Goal: Task Accomplishment & Management: Manage account settings

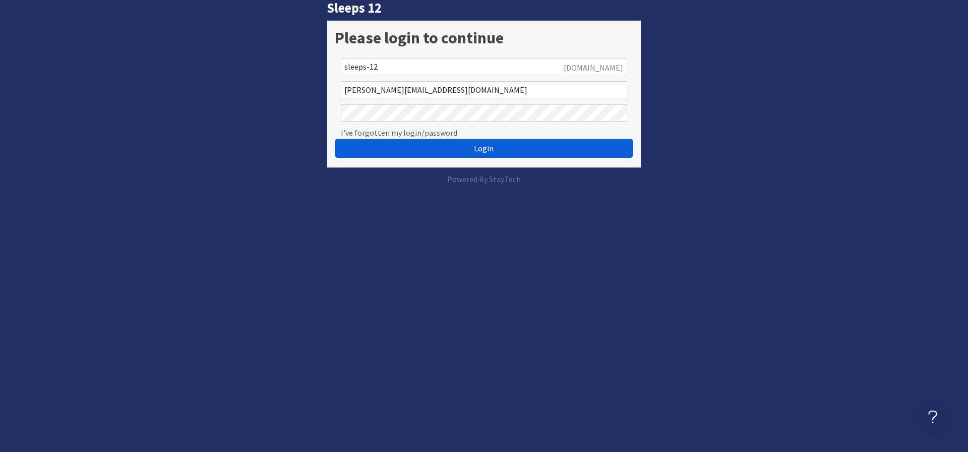
click at [418, 144] on button "Login" at bounding box center [484, 148] width 299 height 19
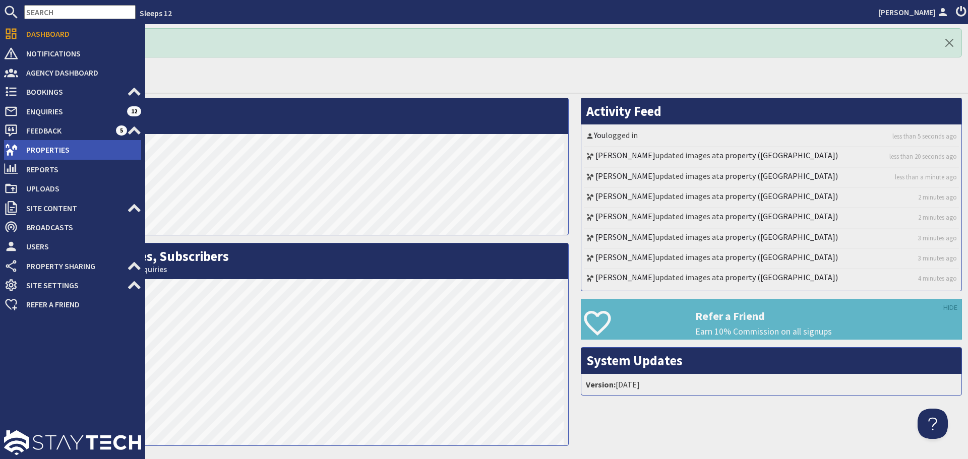
click at [8, 157] on icon at bounding box center [11, 150] width 14 height 14
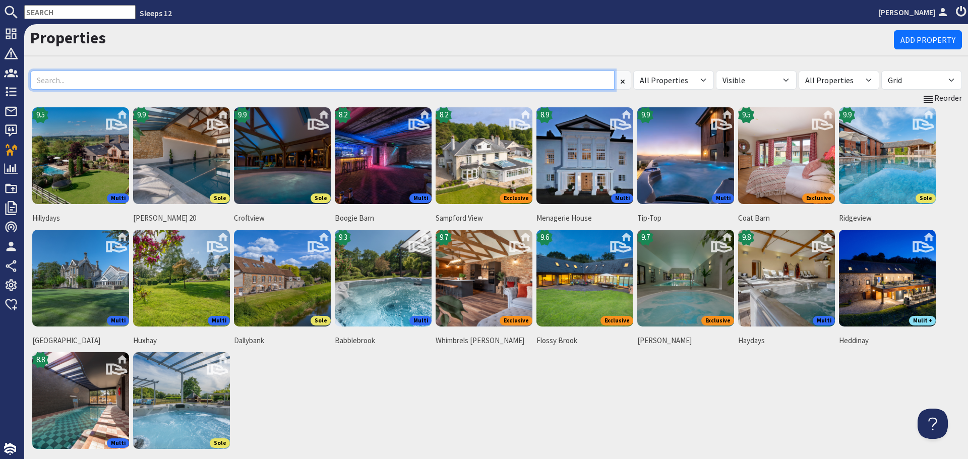
click at [230, 77] on input at bounding box center [322, 80] width 585 height 19
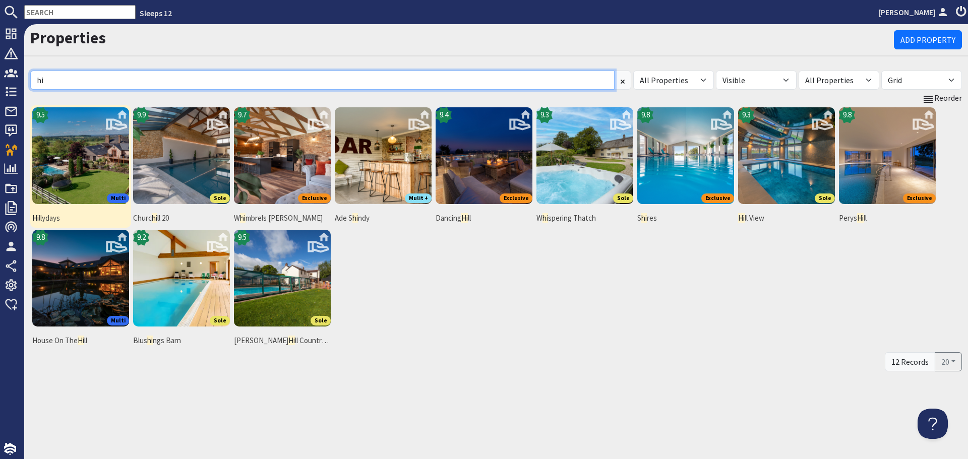
type input "hi"
click at [89, 153] on img at bounding box center [80, 155] width 97 height 97
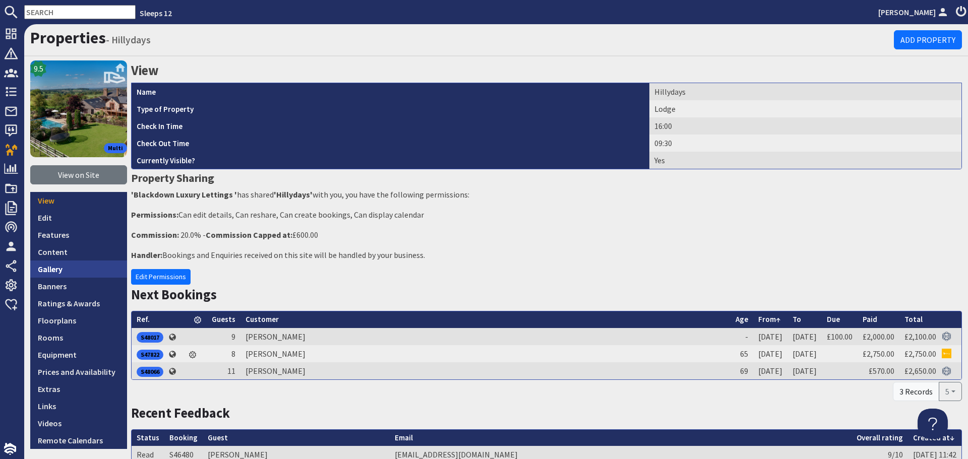
click at [67, 277] on link "Gallery" at bounding box center [78, 269] width 97 height 17
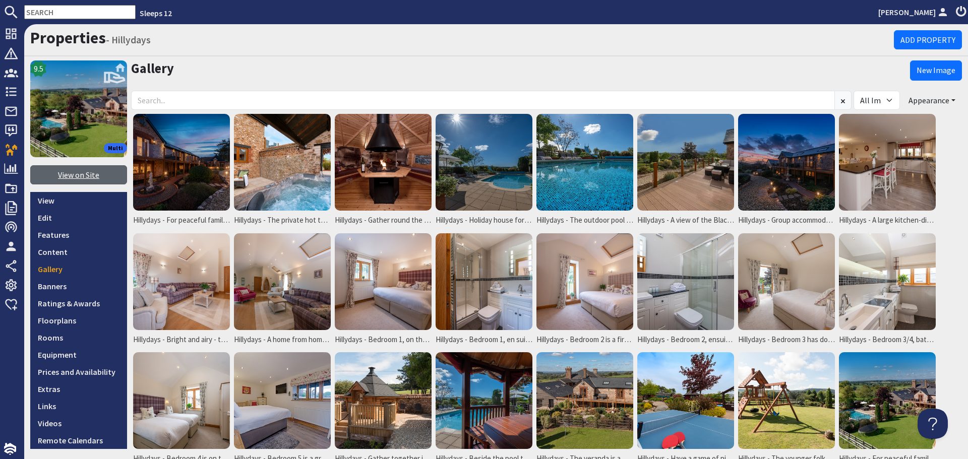
click at [97, 180] on link "View on Site" at bounding box center [78, 174] width 97 height 19
click at [179, 176] on img at bounding box center [181, 162] width 97 height 97
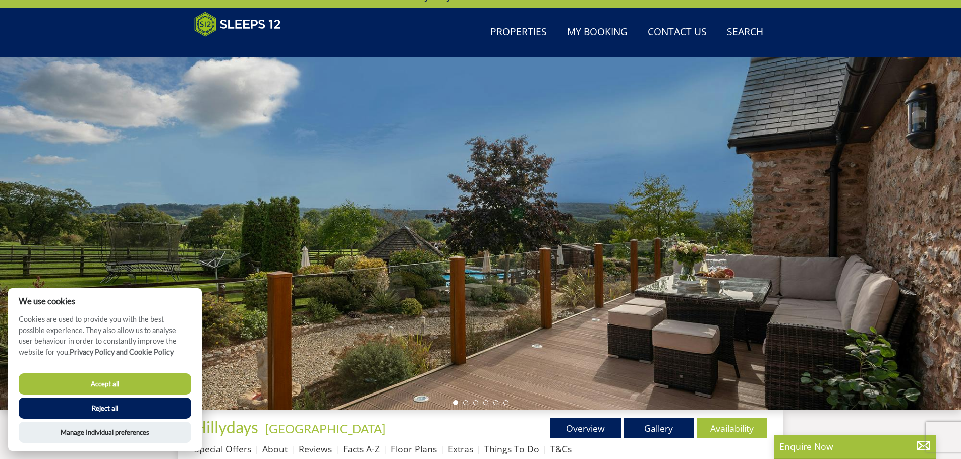
scroll to position [211, 0]
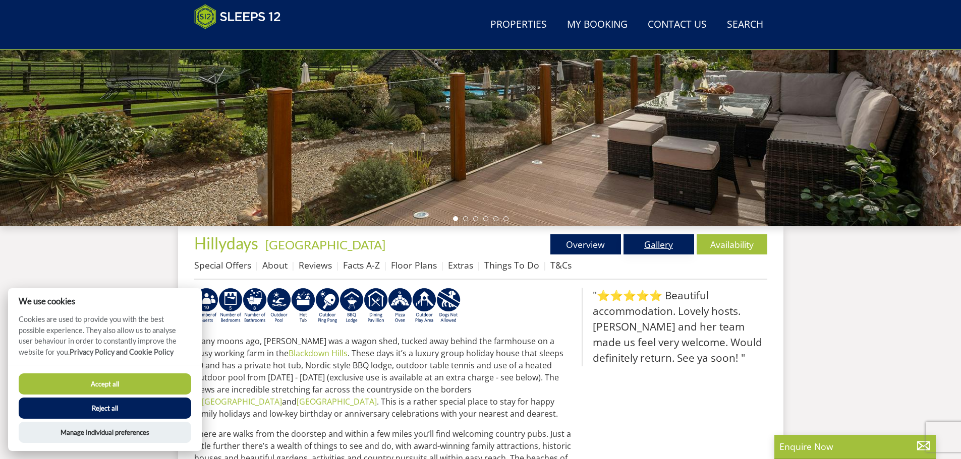
click at [661, 246] on link "Gallery" at bounding box center [658, 245] width 71 height 20
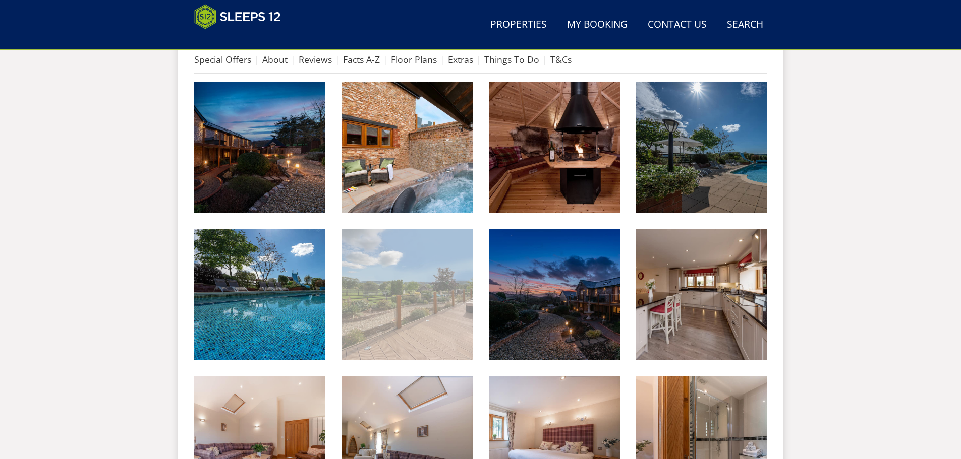
scroll to position [425, 0]
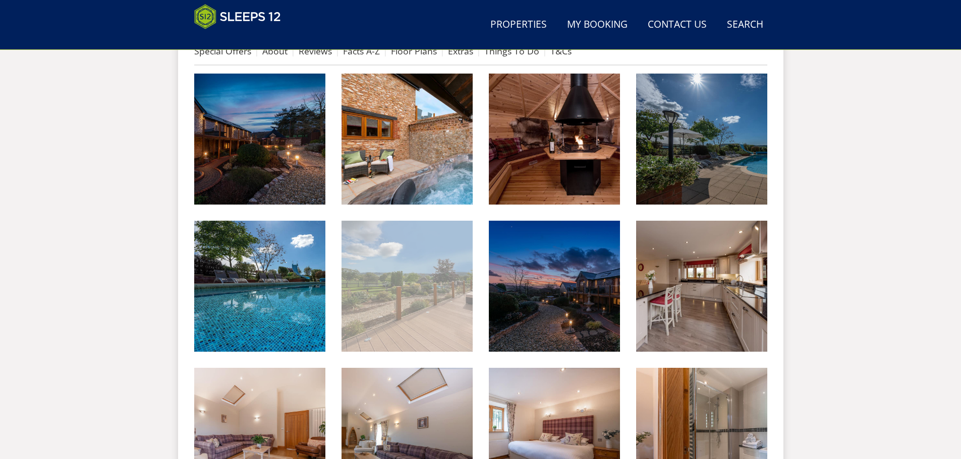
click at [425, 312] on img at bounding box center [406, 286] width 131 height 131
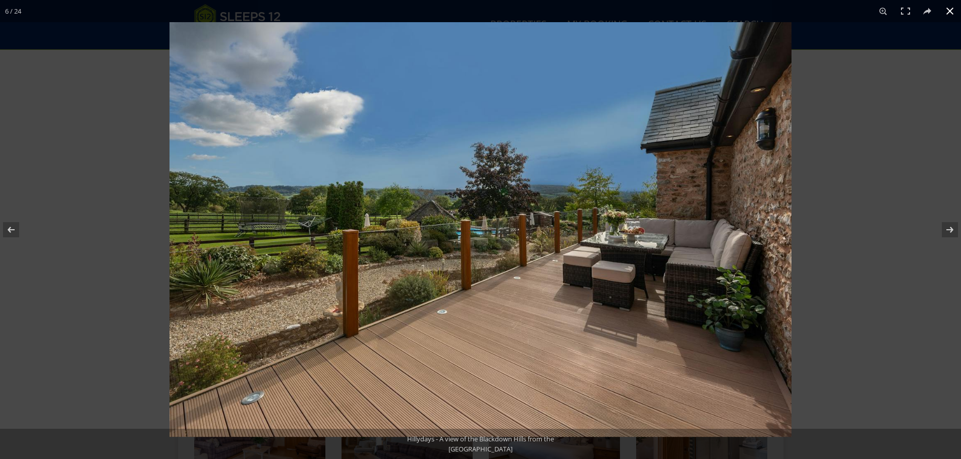
click at [946, 12] on button at bounding box center [950, 11] width 22 height 22
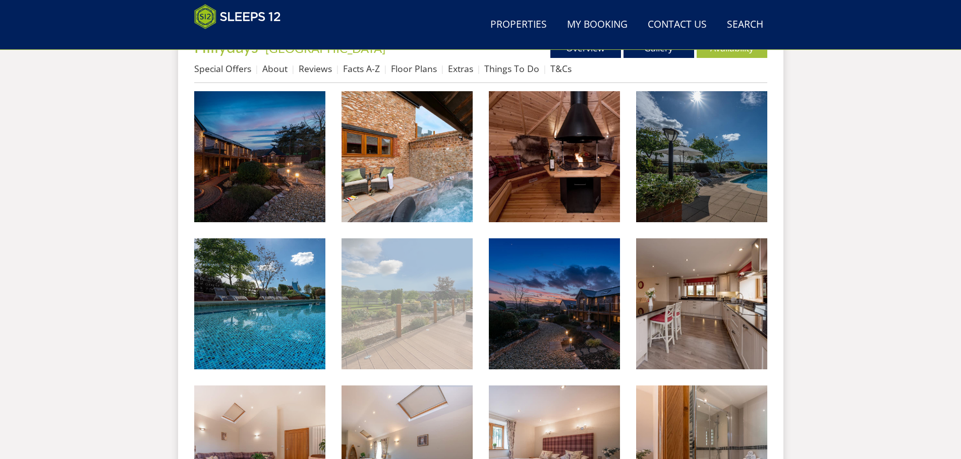
scroll to position [274, 0]
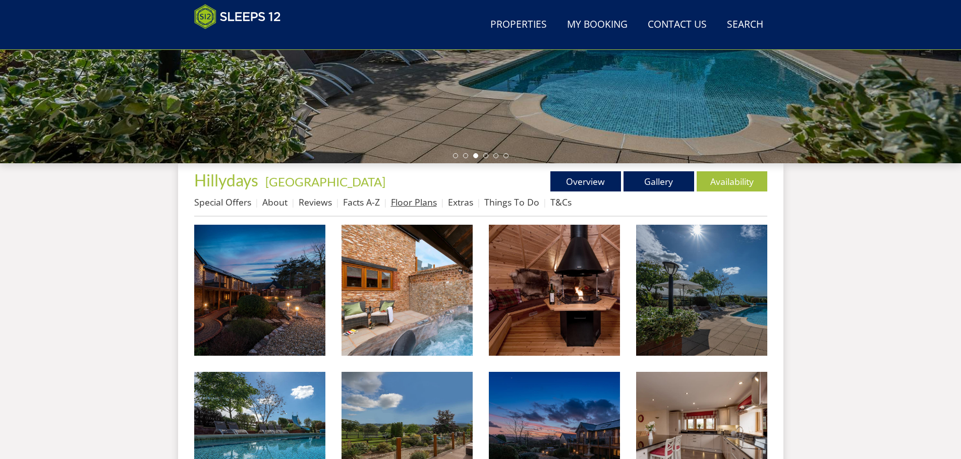
click at [407, 201] on link "Floor Plans" at bounding box center [414, 202] width 46 height 12
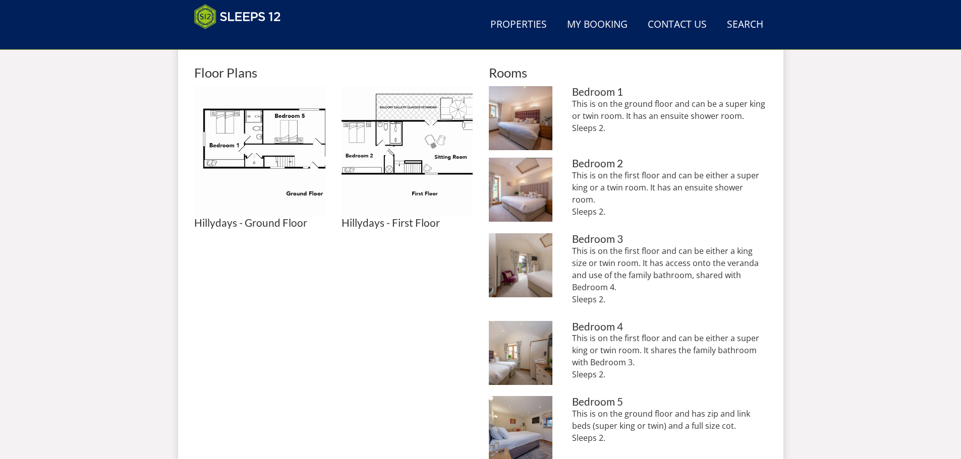
scroll to position [324, 0]
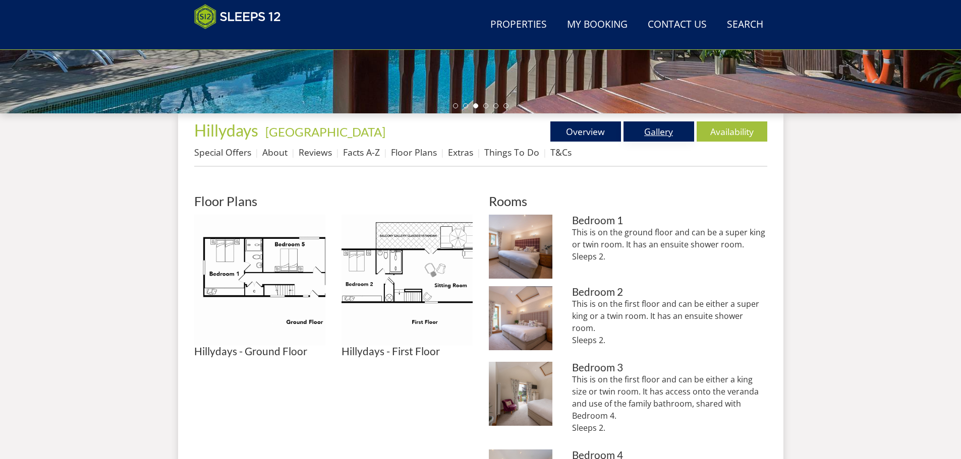
click at [662, 133] on link "Gallery" at bounding box center [658, 132] width 71 height 20
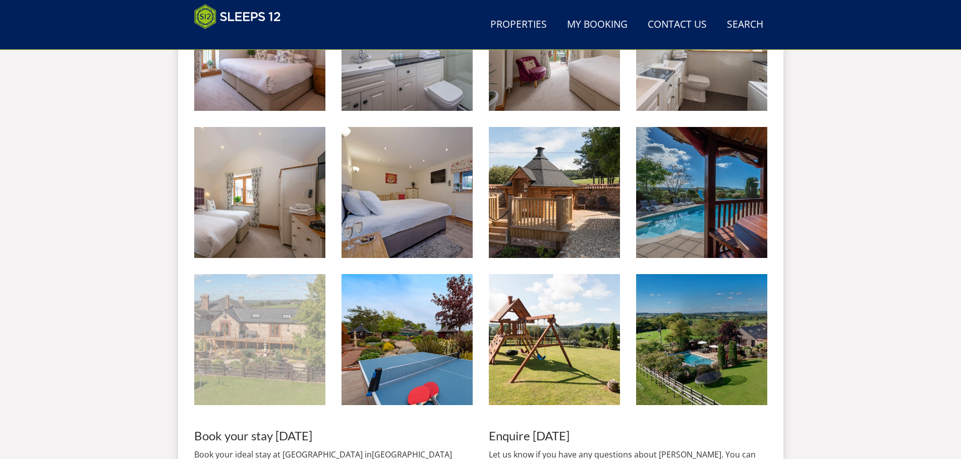
scroll to position [963, 0]
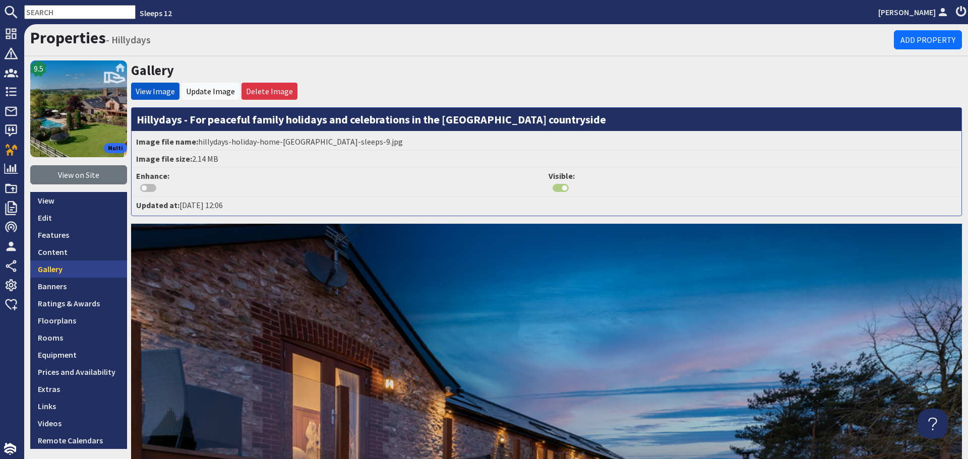
click at [84, 264] on link "Gallery" at bounding box center [78, 269] width 97 height 17
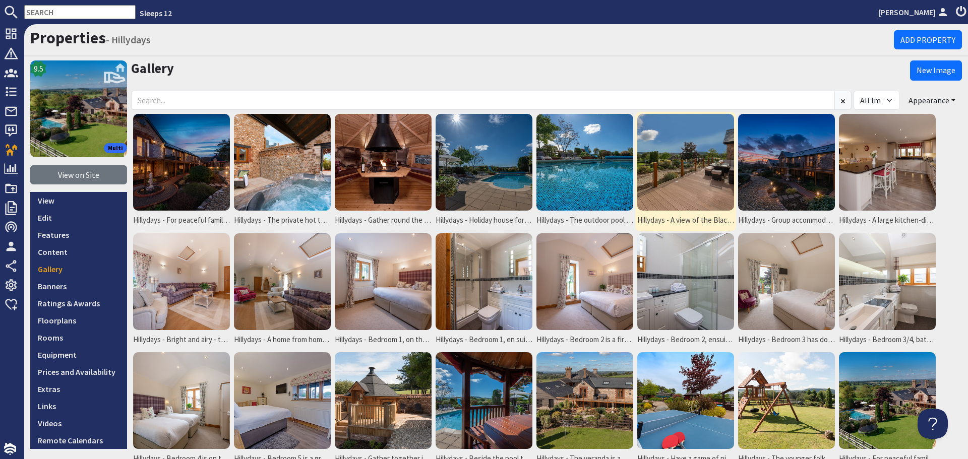
click at [709, 187] on img at bounding box center [686, 162] width 97 height 97
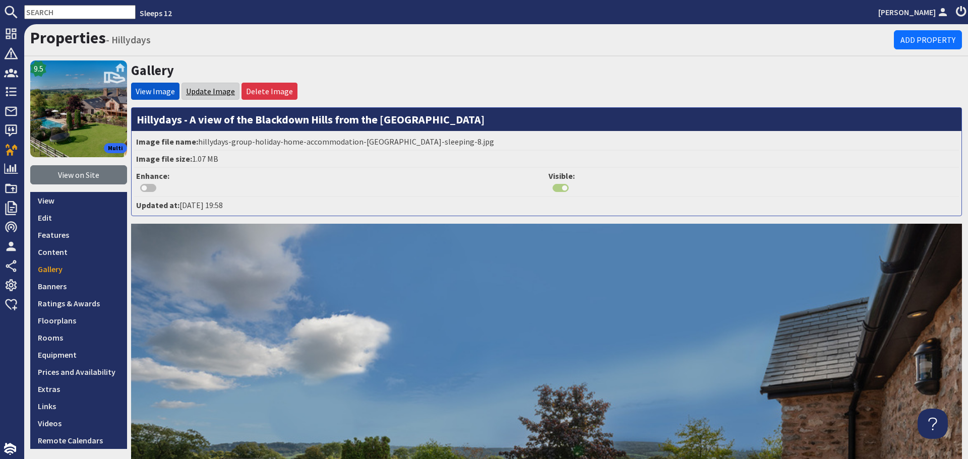
click at [200, 92] on link "Update Image" at bounding box center [210, 91] width 49 height 10
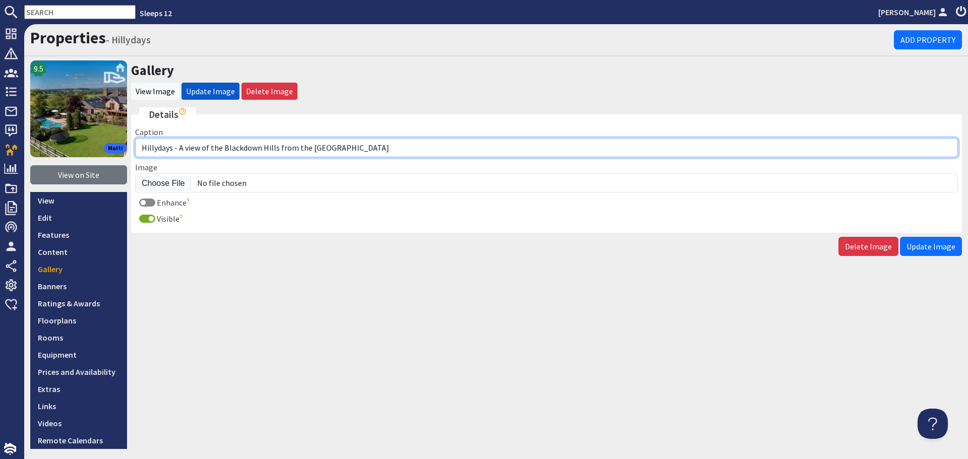
drag, startPoint x: 275, startPoint y: 147, endPoint x: 180, endPoint y: 148, distance: 95.8
click at [180, 148] on input "Hillydays - A view of the Blackdown Hills from the veranda" at bounding box center [546, 147] width 823 height 19
click at [215, 149] on input "Hillydays - Beautiful views from the veranda" at bounding box center [546, 147] width 823 height 19
click at [200, 149] on input "Hillydays - Views from the veranda" at bounding box center [546, 147] width 823 height 19
click at [246, 150] on input "Hillydays - Views of the Blackdon Hills from the veranda" at bounding box center [546, 147] width 823 height 19
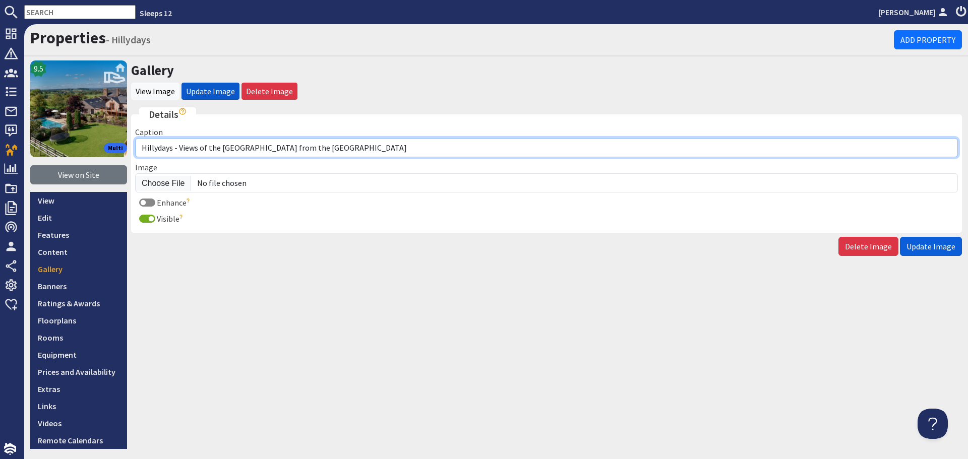
type input "Hillydays - Views of the [GEOGRAPHIC_DATA] from the [GEOGRAPHIC_DATA]"
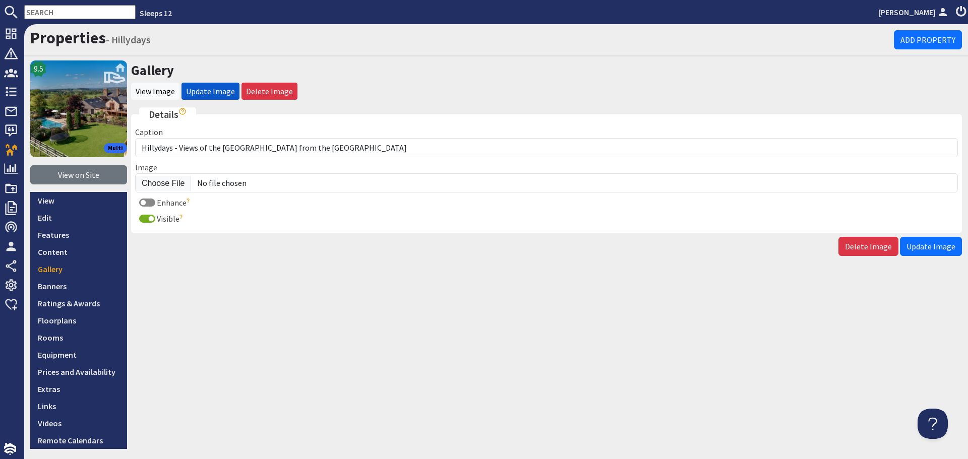
drag, startPoint x: 925, startPoint y: 244, endPoint x: 919, endPoint y: 255, distance: 12.4
click at [925, 244] on span "Update Image" at bounding box center [931, 247] width 49 height 10
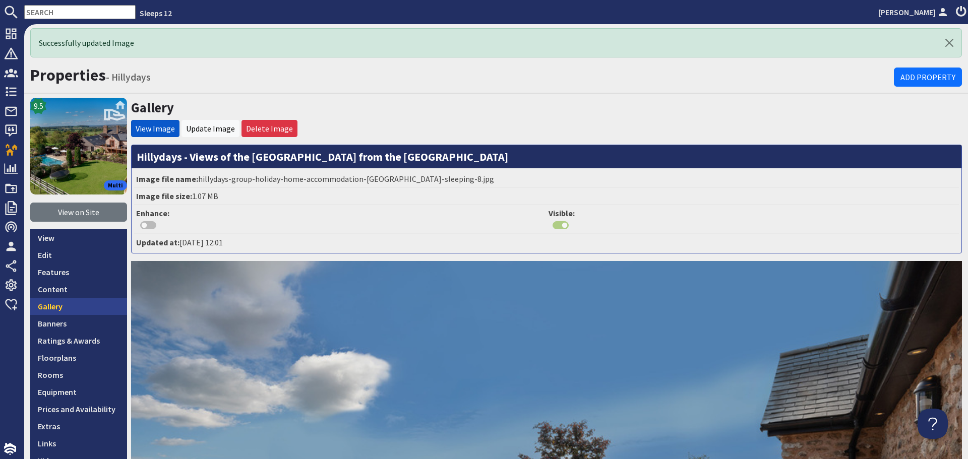
click at [71, 312] on link "Gallery" at bounding box center [78, 306] width 97 height 17
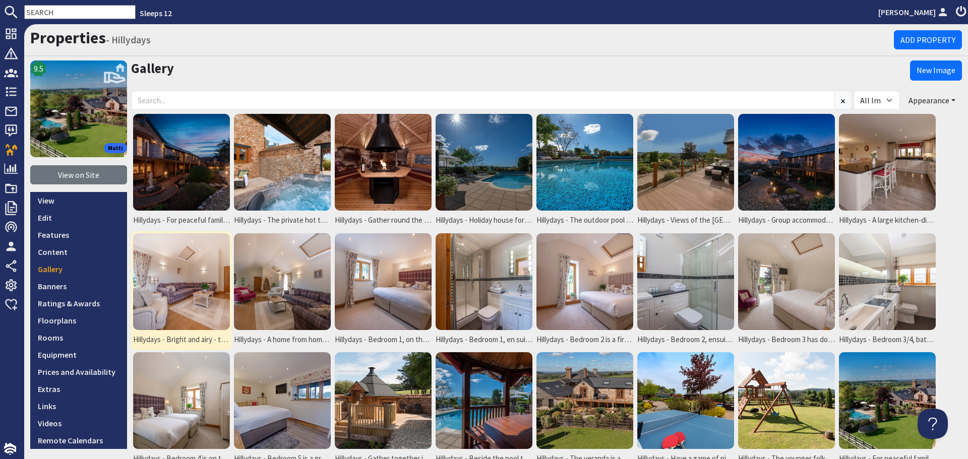
click at [194, 297] on img at bounding box center [181, 282] width 97 height 97
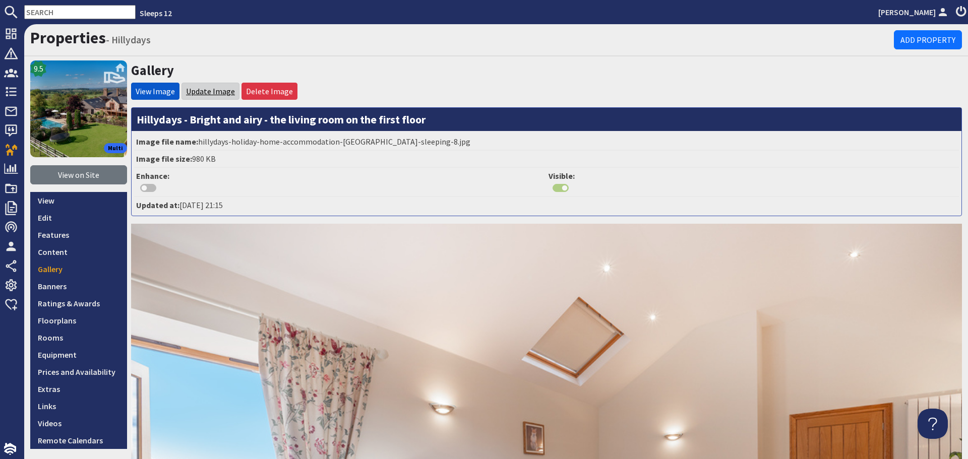
click at [209, 86] on link "Update Image" at bounding box center [210, 91] width 49 height 10
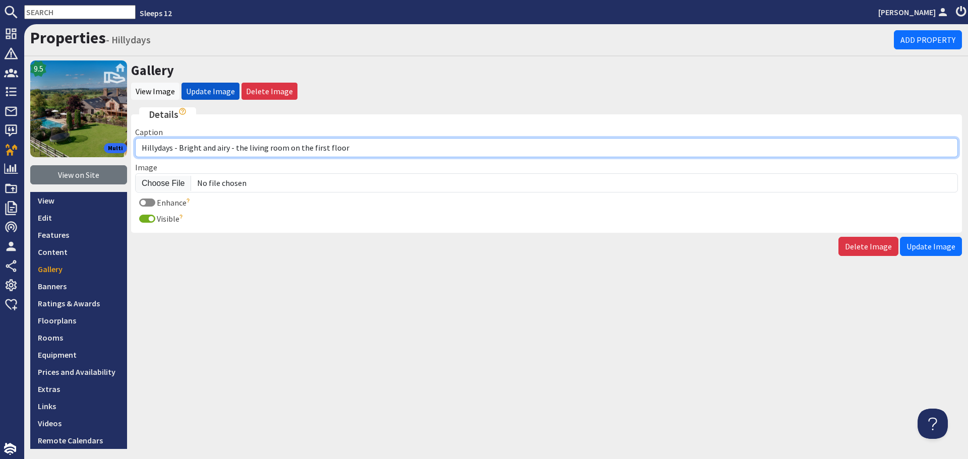
click at [238, 148] on input "Hillydays - Bright and airy - the living room on the first floor" at bounding box center [546, 147] width 823 height 19
click at [230, 150] on input "Hillydays - The living room on the first floor" at bounding box center [546, 147] width 823 height 19
type input "Hillydays - The living room is on the first floor"
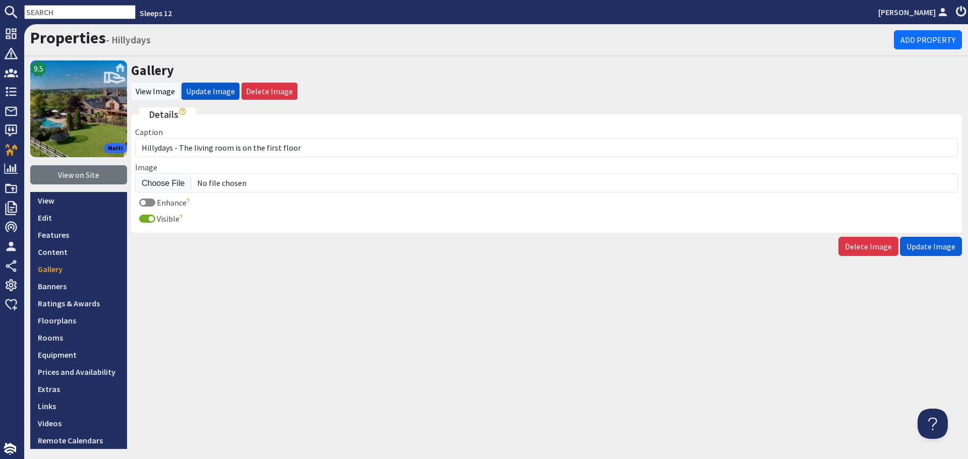
drag, startPoint x: 910, startPoint y: 247, endPoint x: 771, endPoint y: 296, distance: 148.2
click at [911, 247] on span "Update Image" at bounding box center [931, 247] width 49 height 10
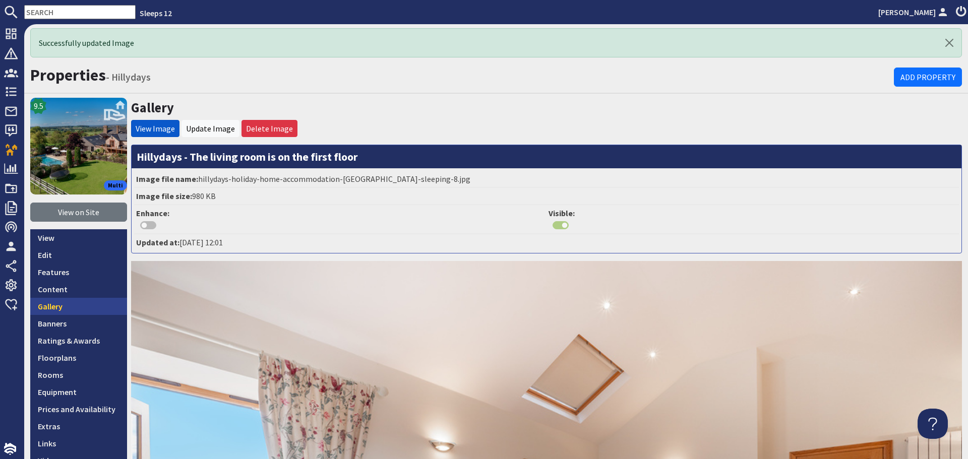
click at [79, 310] on link "Gallery" at bounding box center [78, 306] width 97 height 17
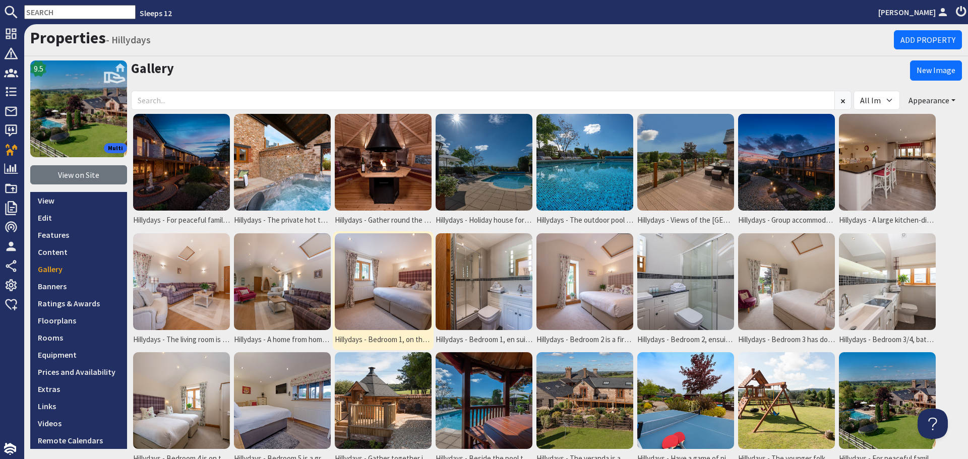
click at [392, 315] on img at bounding box center [383, 282] width 97 height 97
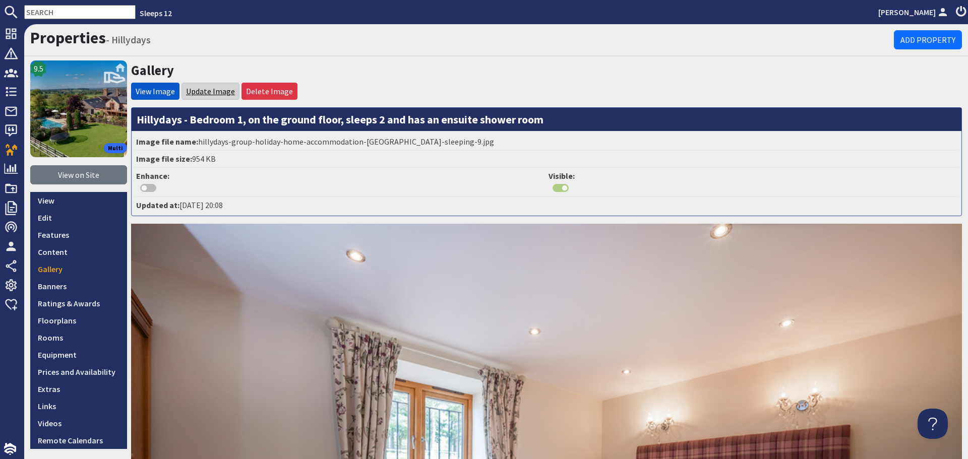
click at [210, 94] on link "Update Image" at bounding box center [210, 91] width 49 height 10
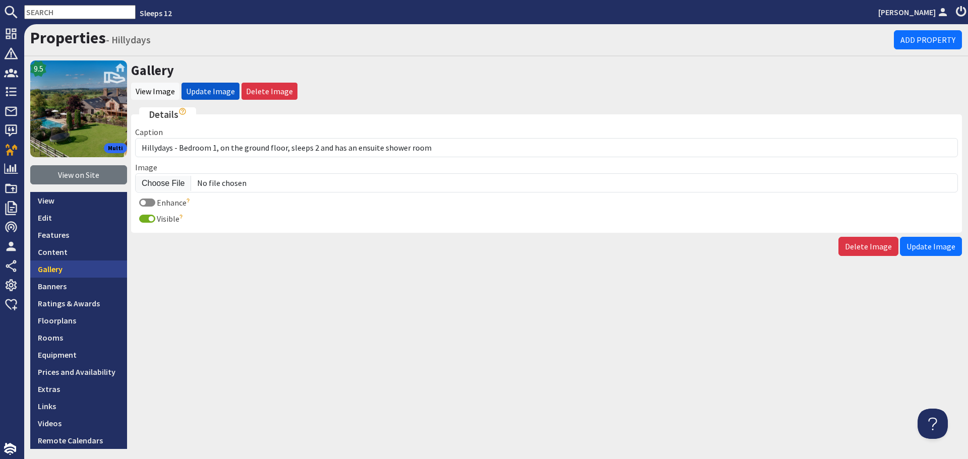
click at [76, 273] on link "Gallery" at bounding box center [78, 269] width 97 height 17
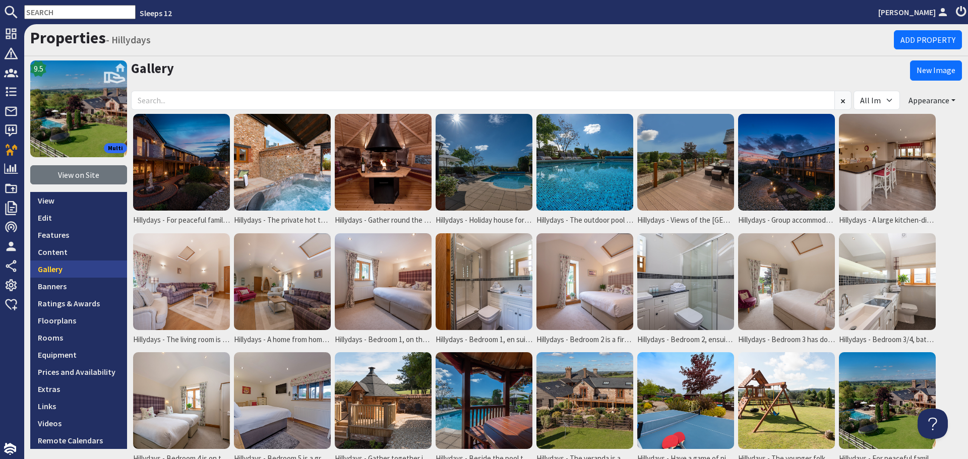
click at [45, 270] on link "Gallery" at bounding box center [78, 269] width 97 height 17
click at [505, 299] on img at bounding box center [484, 282] width 97 height 97
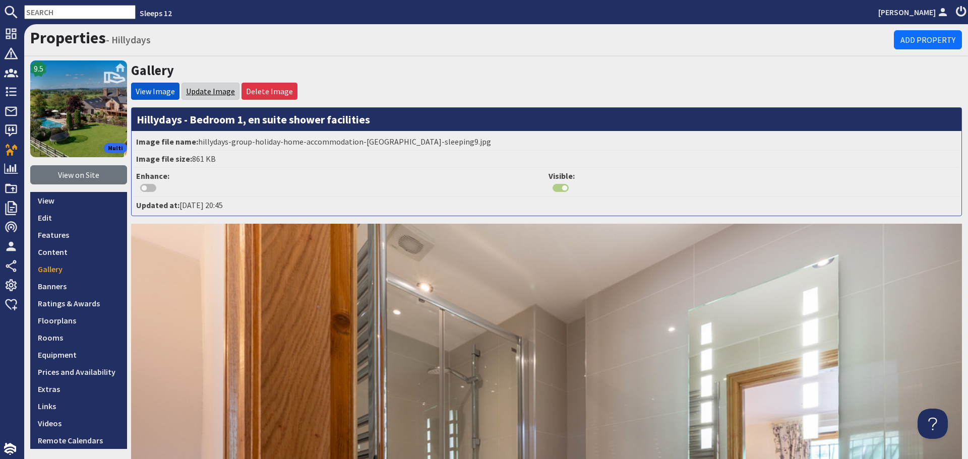
click at [218, 91] on link "Update Image" at bounding box center [210, 91] width 49 height 10
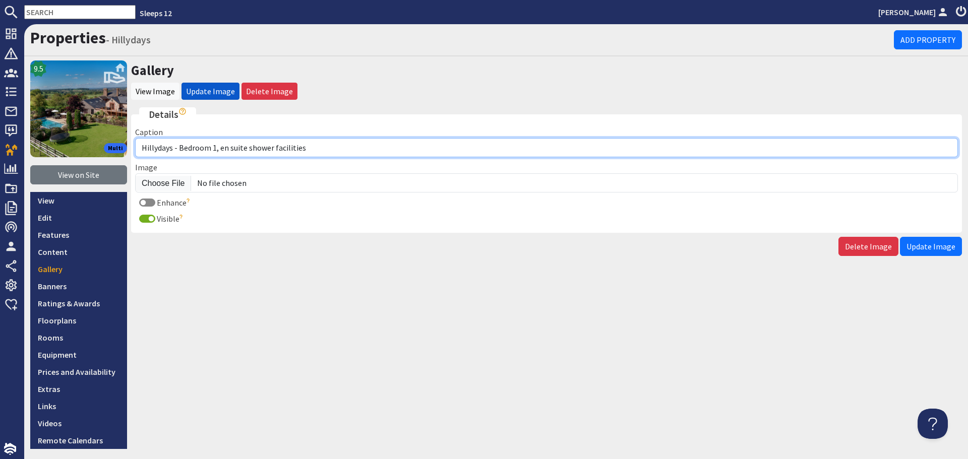
click at [219, 147] on input "Hillydays - Bedroom 1, en suite shower facilities" at bounding box center [546, 147] width 823 height 19
click at [314, 147] on input "Hillydays - Bedroom 1, The ensuite shower facilities" at bounding box center [546, 147] width 823 height 19
drag, startPoint x: 220, startPoint y: 148, endPoint x: 361, endPoint y: 150, distance: 140.7
click at [356, 150] on input "Hillydays - Bedroom 1, The ensuite shower room for" at bounding box center [546, 147] width 823 height 19
click at [180, 148] on input "Hillydays - Bedroom 1," at bounding box center [546, 147] width 823 height 19
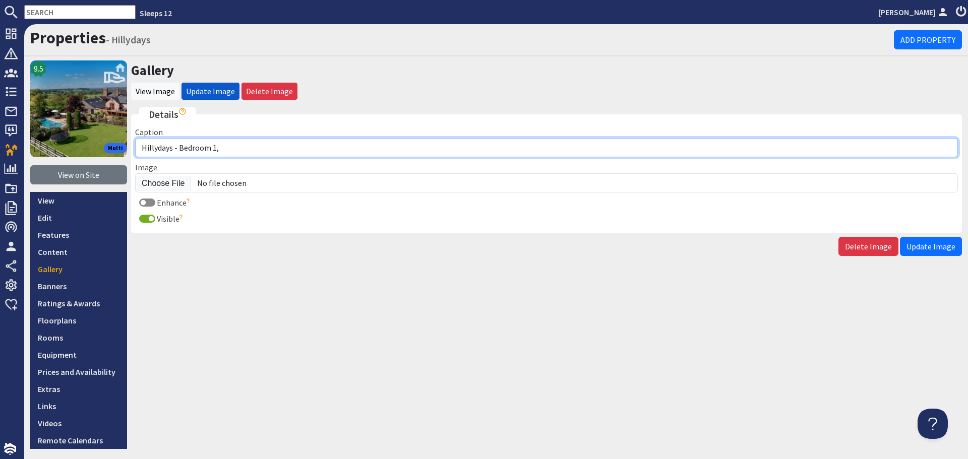
paste input "The ensuite shower room for"
click at [326, 153] on input "Hillydays - The ensuite shower room for Bedroom 1," at bounding box center [546, 147] width 823 height 19
type input "Hillydays - The ensuite shower room for Bedroom 1"
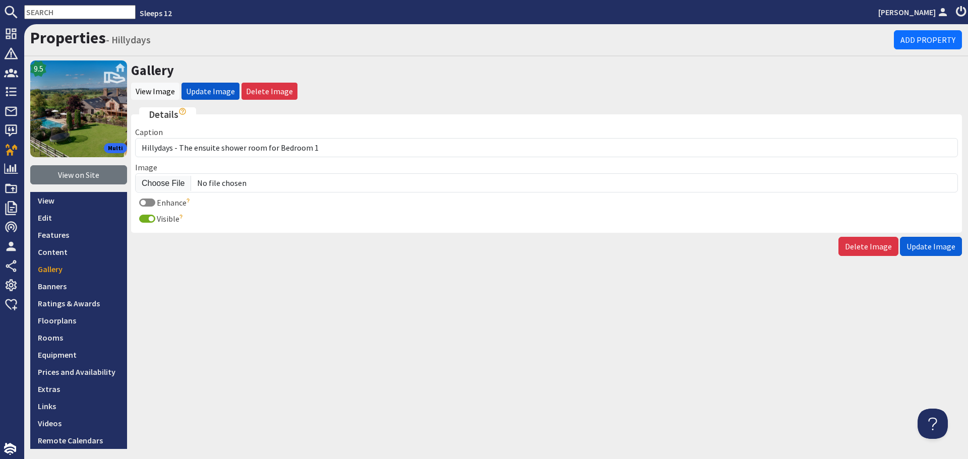
click at [936, 246] on span "Update Image" at bounding box center [931, 247] width 49 height 10
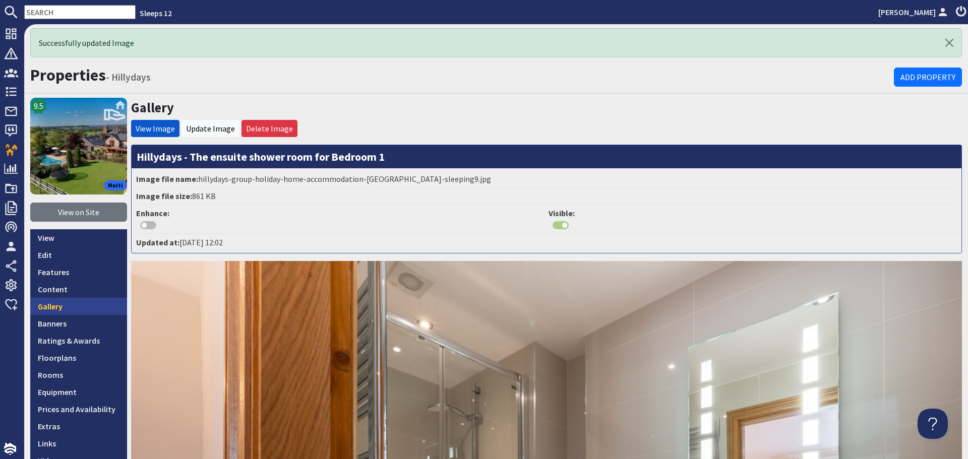
click at [77, 312] on link "Gallery" at bounding box center [78, 306] width 97 height 17
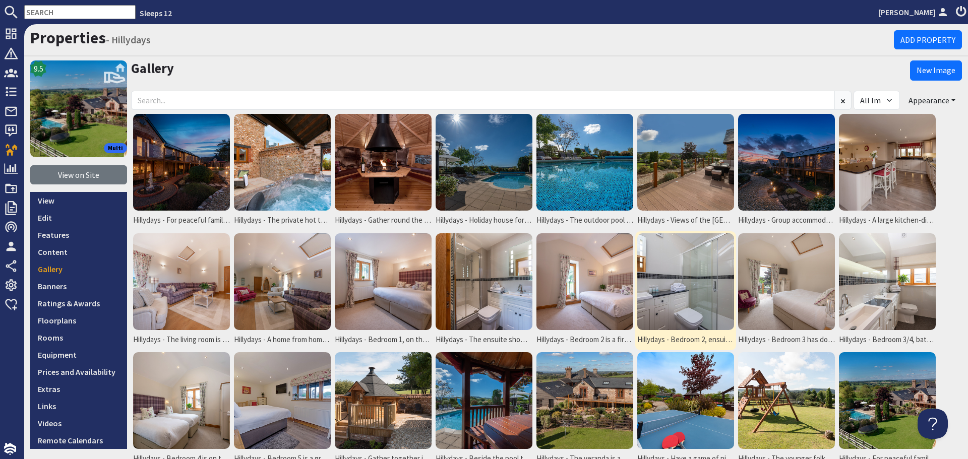
click at [711, 284] on img at bounding box center [686, 282] width 97 height 97
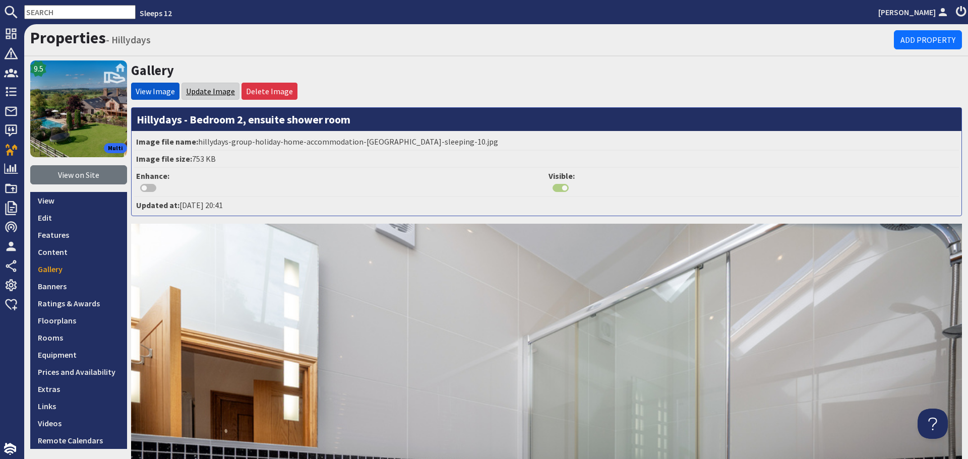
click at [206, 95] on link "Update Image" at bounding box center [210, 91] width 49 height 10
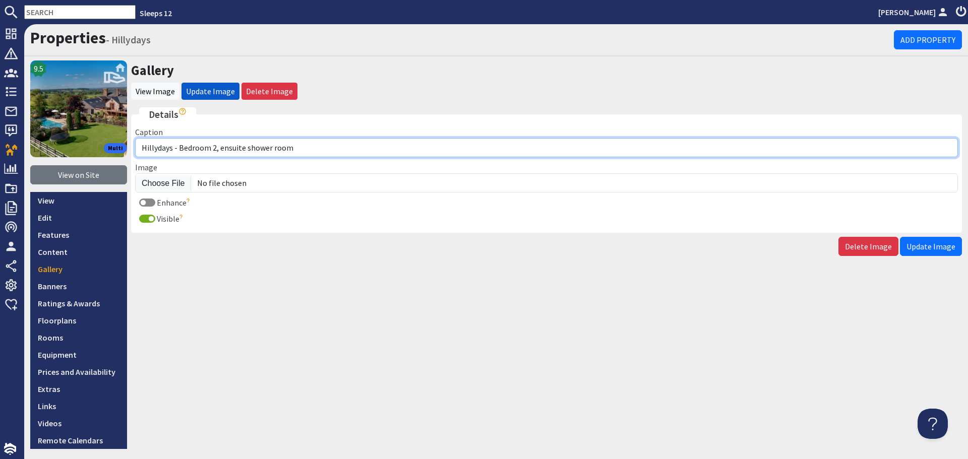
click at [219, 149] on input "Hillydays - Bedroom 2, ensuite shower room" at bounding box center [546, 147] width 823 height 19
click at [367, 148] on input "Hillydays - Bedroom 2, The ensuite shower room" at bounding box center [546, 147] width 823 height 19
drag, startPoint x: 221, startPoint y: 148, endPoint x: 235, endPoint y: 148, distance: 13.1
click at [235, 148] on input "Hillydays - Bedroom 2, The ensuite shower room for" at bounding box center [546, 147] width 823 height 19
click at [358, 139] on input "Hillydays - Bedroom 2, The ensuite shower room for" at bounding box center [546, 147] width 823 height 19
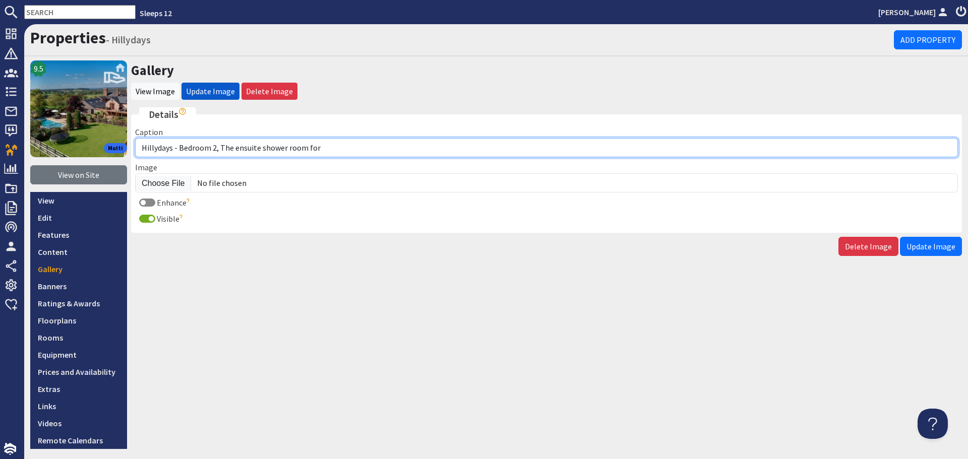
drag, startPoint x: 220, startPoint y: 147, endPoint x: 386, endPoint y: 154, distance: 166.1
click at [386, 154] on input "Hillydays - Bedroom 2, The ensuite shower room for" at bounding box center [546, 147] width 823 height 19
click at [178, 150] on input "Hillydays - Bedroom 2," at bounding box center [546, 147] width 823 height 19
paste input "The ensuite shower room for"
click at [342, 152] on input "Hillydays - The ensuite shower room for Bedroom 2," at bounding box center [546, 147] width 823 height 19
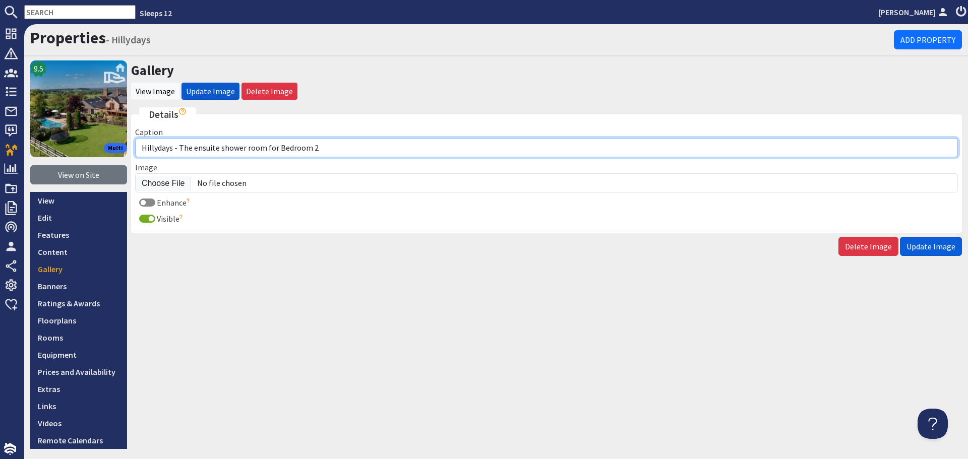
type input "Hillydays - The ensuite shower room for Bedroom 2"
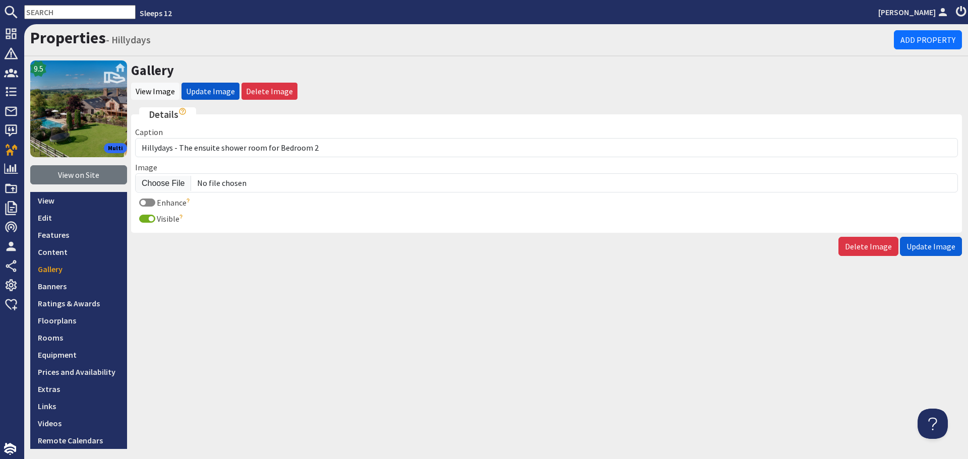
click at [934, 242] on span "Update Image" at bounding box center [931, 247] width 49 height 10
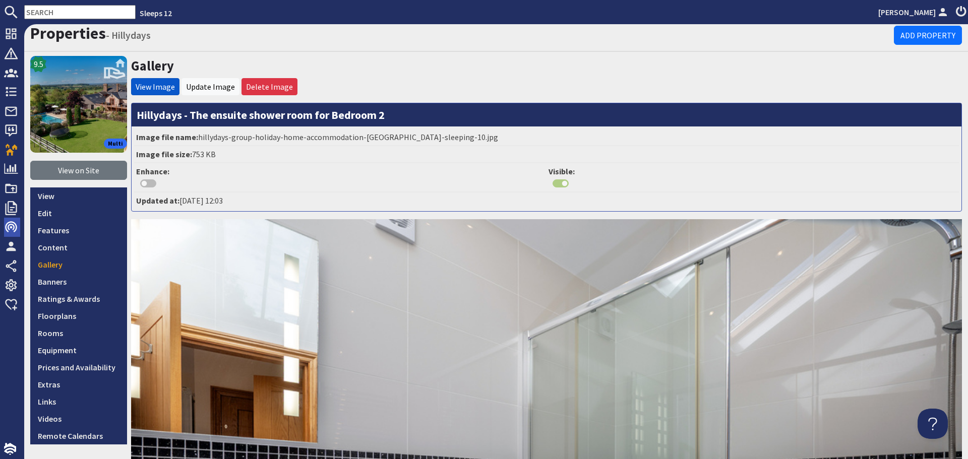
scroll to position [101, 0]
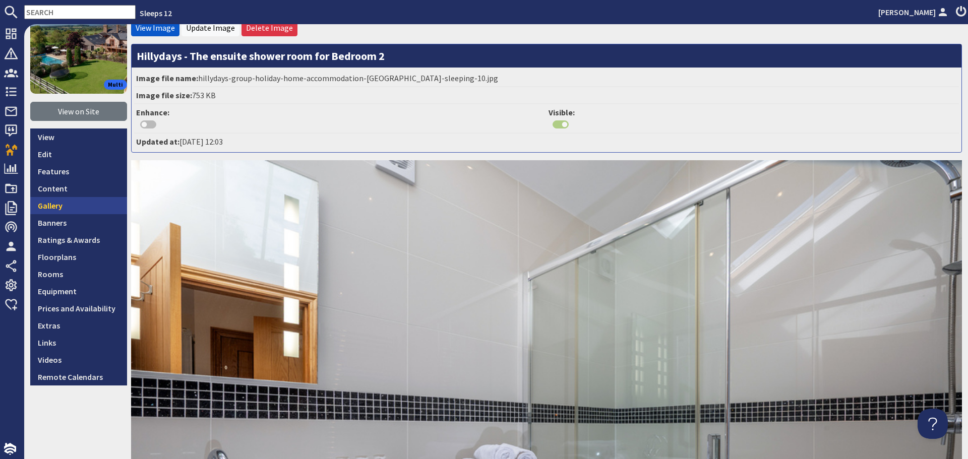
click at [72, 204] on link "Gallery" at bounding box center [78, 205] width 97 height 17
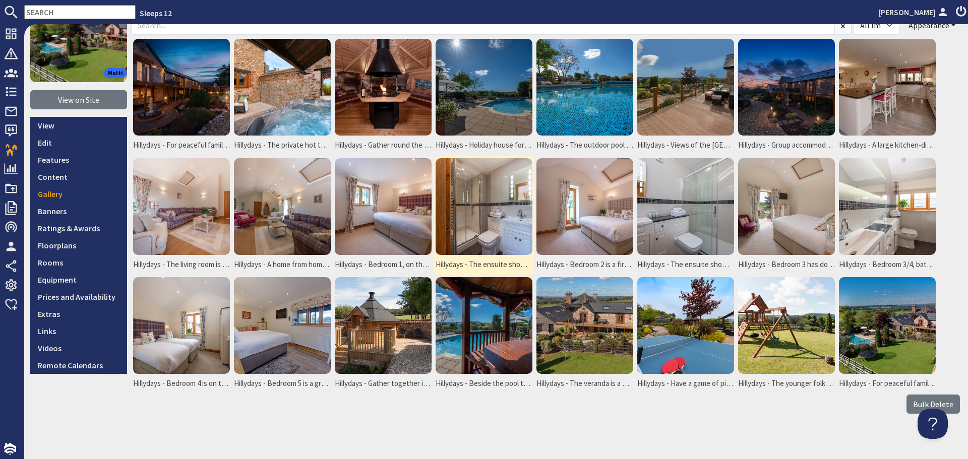
scroll to position [85, 0]
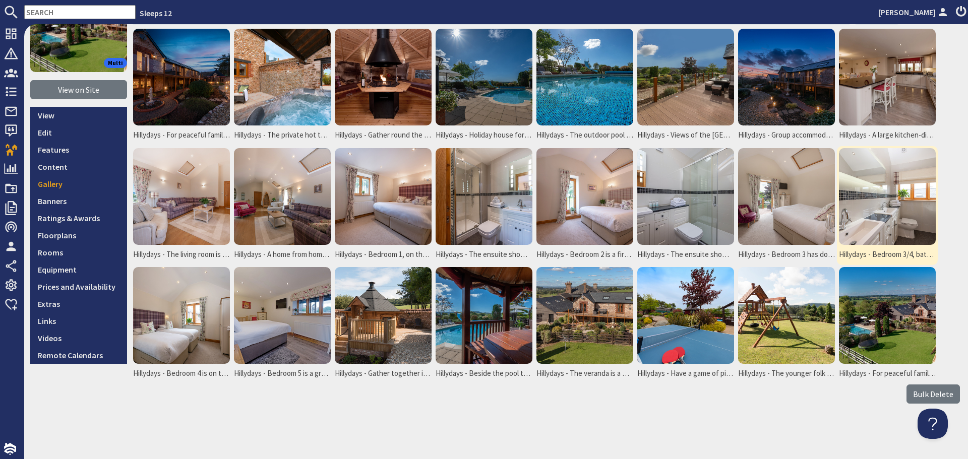
click at [886, 196] on img at bounding box center [887, 196] width 97 height 97
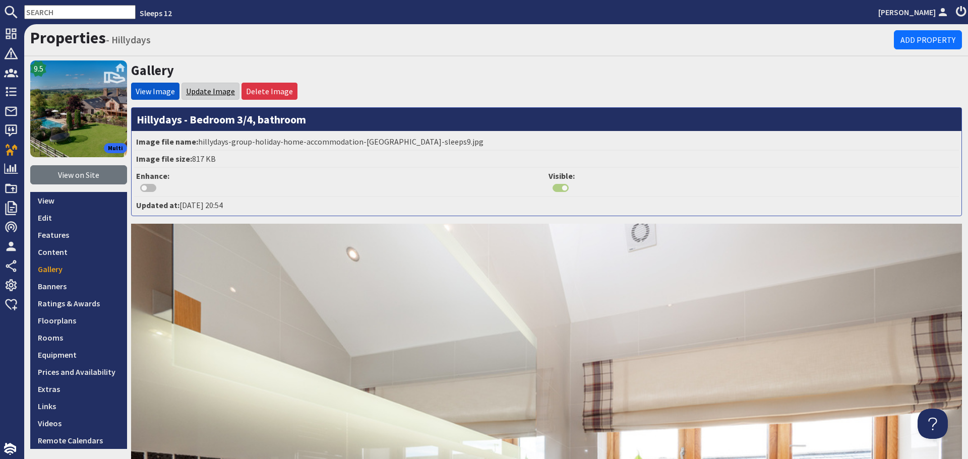
click at [217, 88] on link "Update Image" at bounding box center [210, 91] width 49 height 10
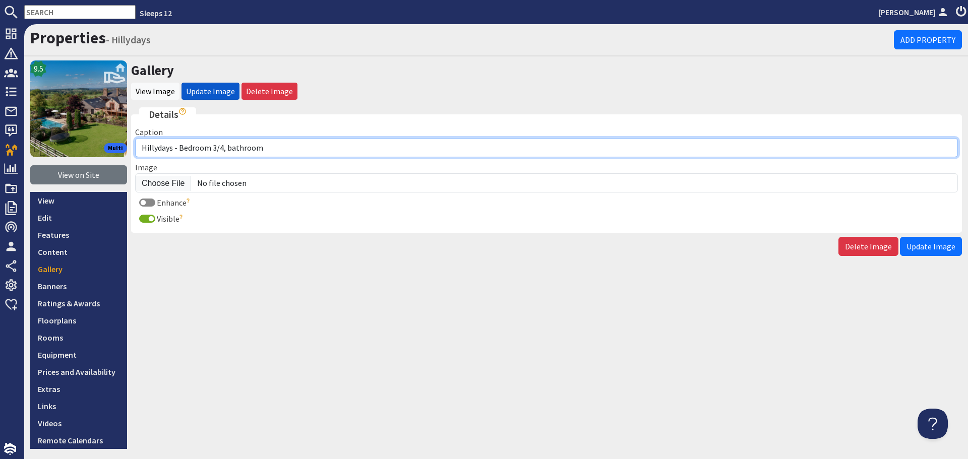
drag, startPoint x: 279, startPoint y: 147, endPoint x: 183, endPoint y: 144, distance: 95.9
click at [183, 144] on input "Hillydays - Bedroom 3/4, bathroom" at bounding box center [546, 147] width 823 height 19
type input "Hillydays - Bedrooms 3 and 4 share a bathroom"
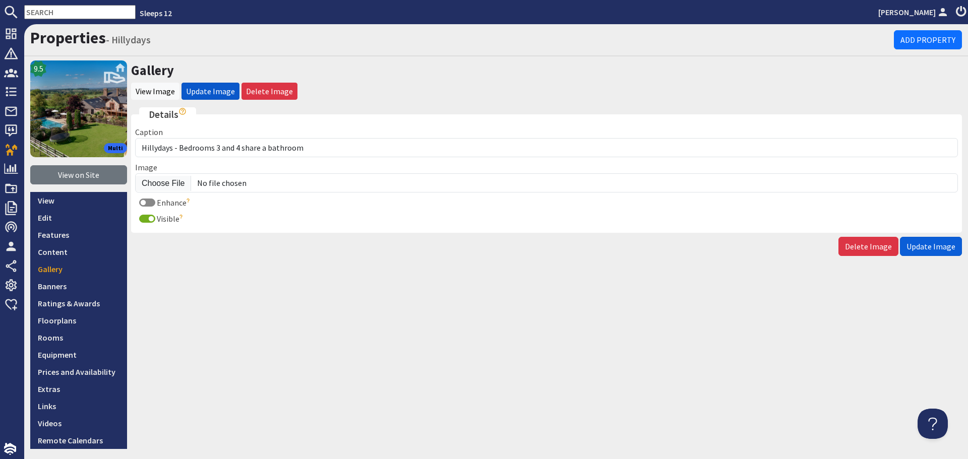
click at [923, 247] on span "Update Image" at bounding box center [931, 247] width 49 height 10
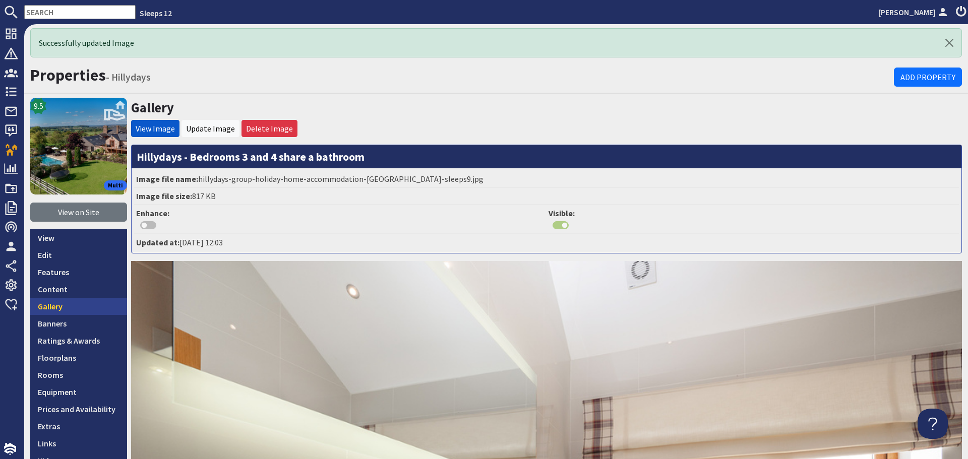
click at [65, 313] on link "Gallery" at bounding box center [78, 306] width 97 height 17
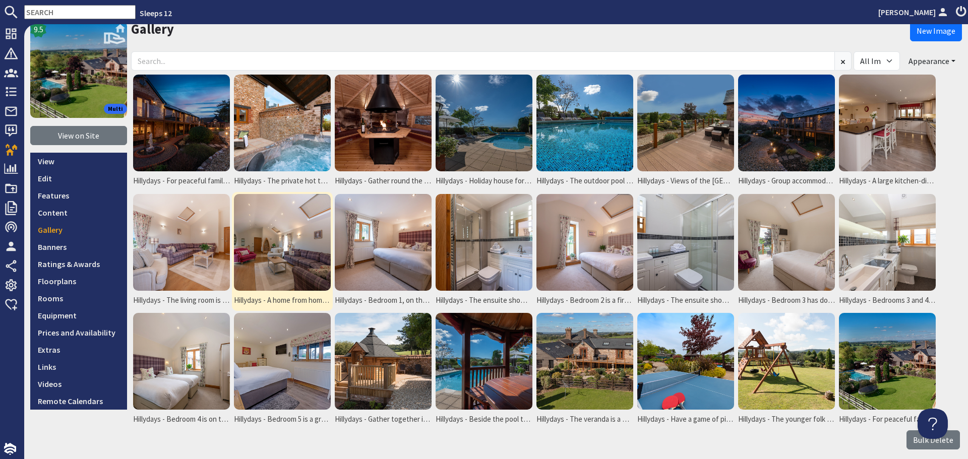
scroll to position [85, 0]
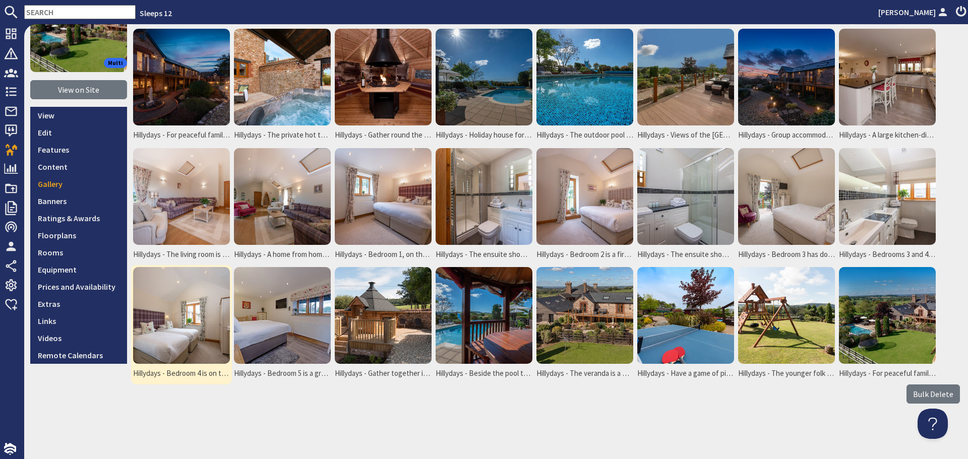
click at [162, 326] on img at bounding box center [181, 315] width 97 height 97
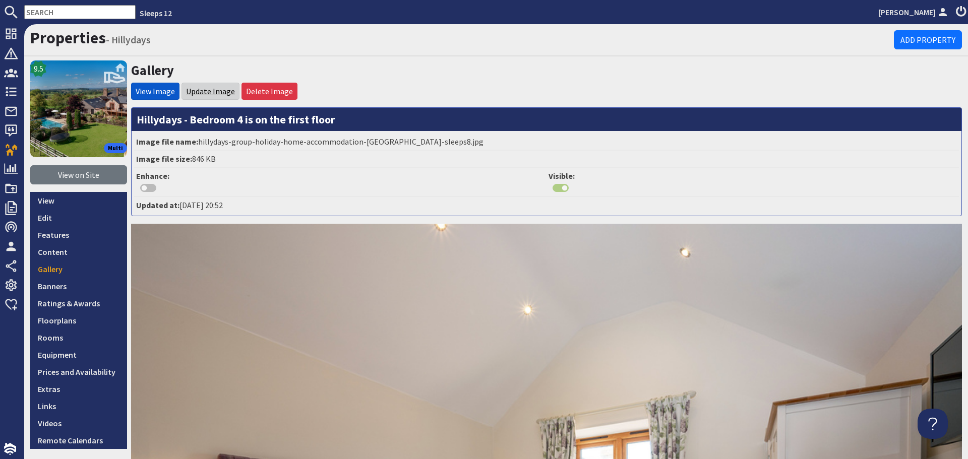
click at [208, 92] on link "Update Image" at bounding box center [210, 91] width 49 height 10
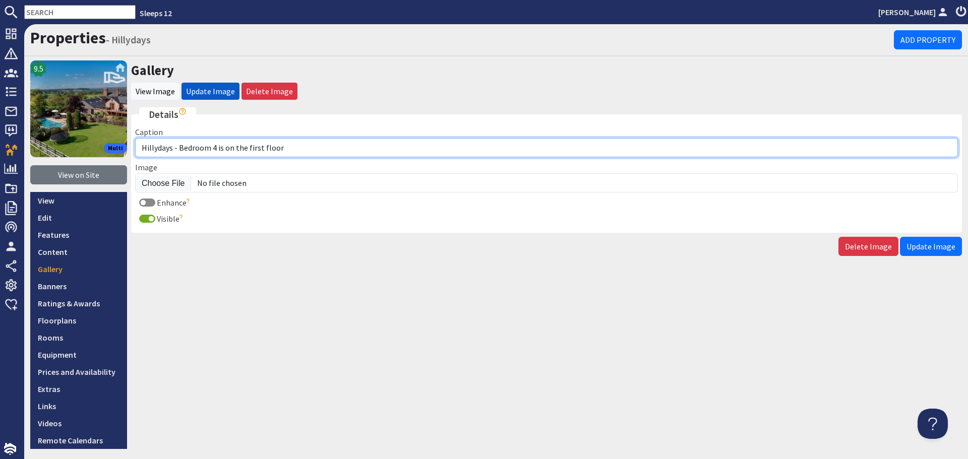
drag, startPoint x: 333, startPoint y: 149, endPoint x: 215, endPoint y: 154, distance: 117.6
click at [215, 154] on input "Hillydays - Bedroom 4 is on the first floor" at bounding box center [546, 147] width 823 height 19
click at [262, 148] on input "Hillydays - Bedroom 4 can be a supoer king or twin room" at bounding box center [546, 147] width 823 height 19
drag, startPoint x: 353, startPoint y: 146, endPoint x: 216, endPoint y: 151, distance: 136.8
click at [216, 151] on input "Hillydays - Bedroom 4 can be a super king or twin room" at bounding box center [546, 147] width 823 height 19
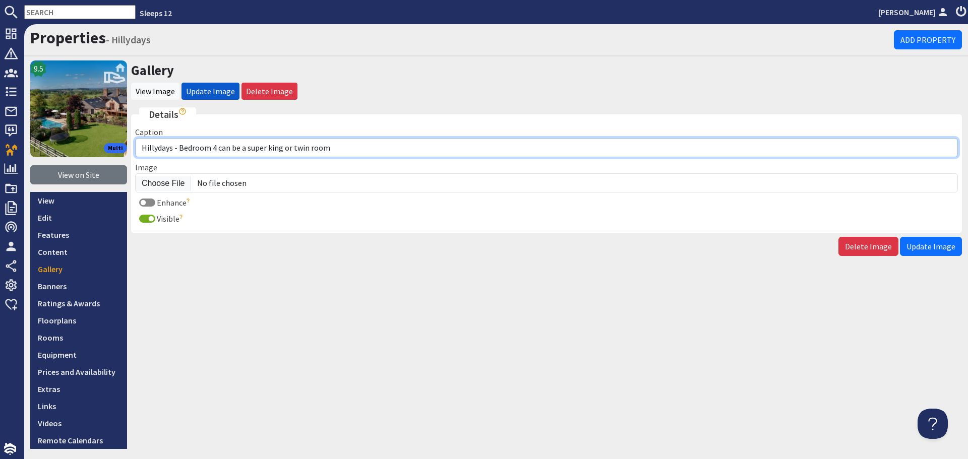
click at [376, 149] on input "Hillydays - Bedroom 4 can be a super king or twin room" at bounding box center [546, 147] width 823 height 19
click at [477, 145] on input "Hillydays - Bedroom 4 can be a super king or twin room" at bounding box center [546, 147] width 823 height 19
type input "Hillydays - Bedroom 4 can be a super king or twin room"
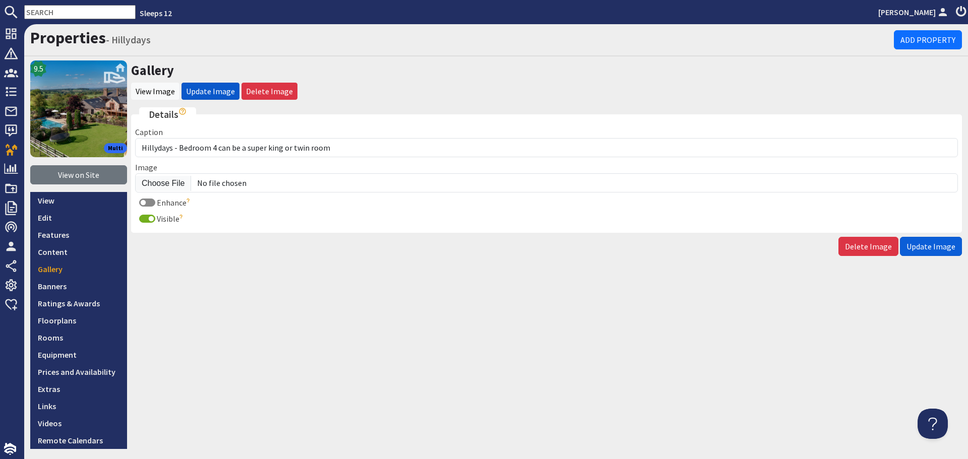
click at [946, 249] on span "Update Image" at bounding box center [931, 247] width 49 height 10
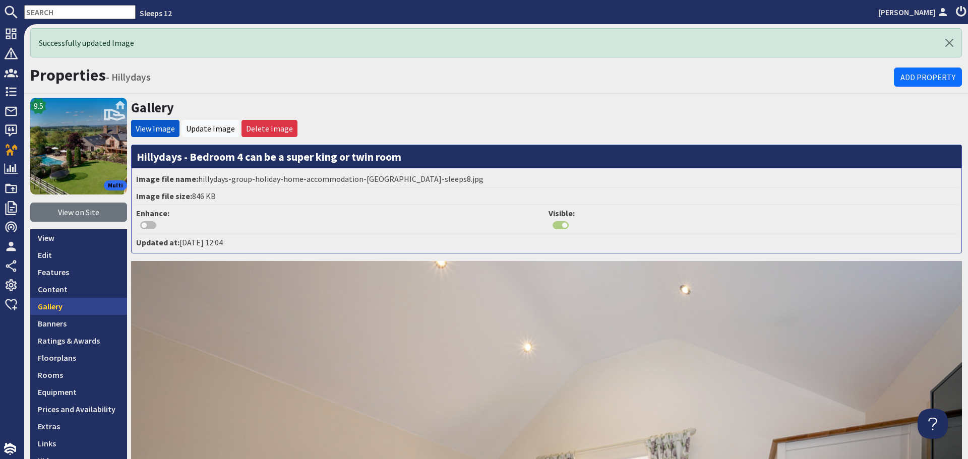
click at [95, 305] on link "Gallery" at bounding box center [78, 306] width 97 height 17
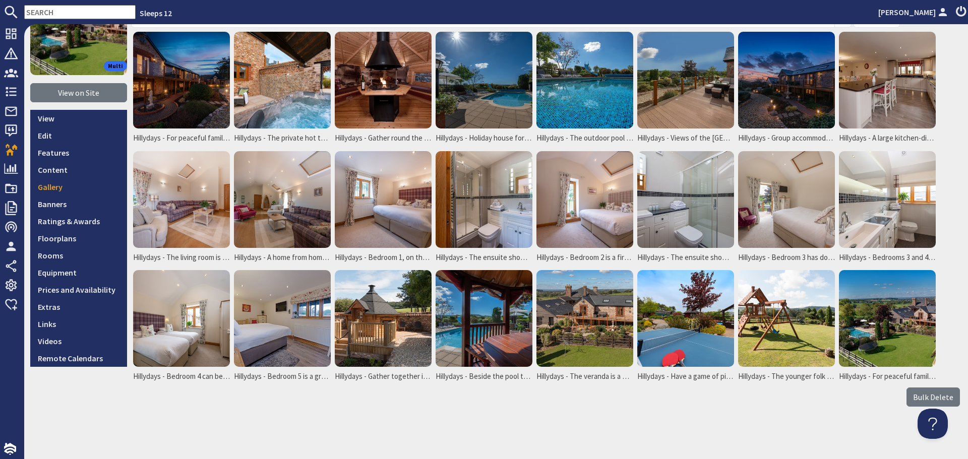
scroll to position [85, 0]
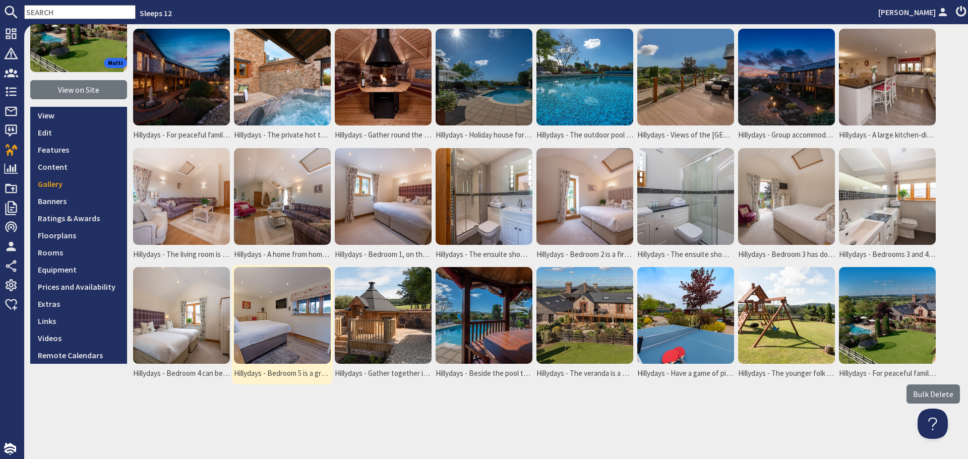
click at [301, 305] on img at bounding box center [282, 315] width 97 height 97
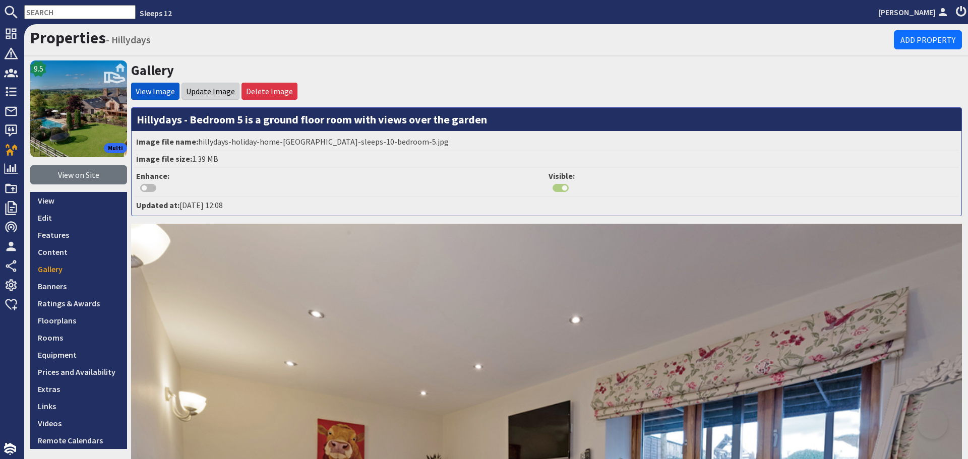
click at [206, 94] on link "Update Image" at bounding box center [210, 91] width 49 height 10
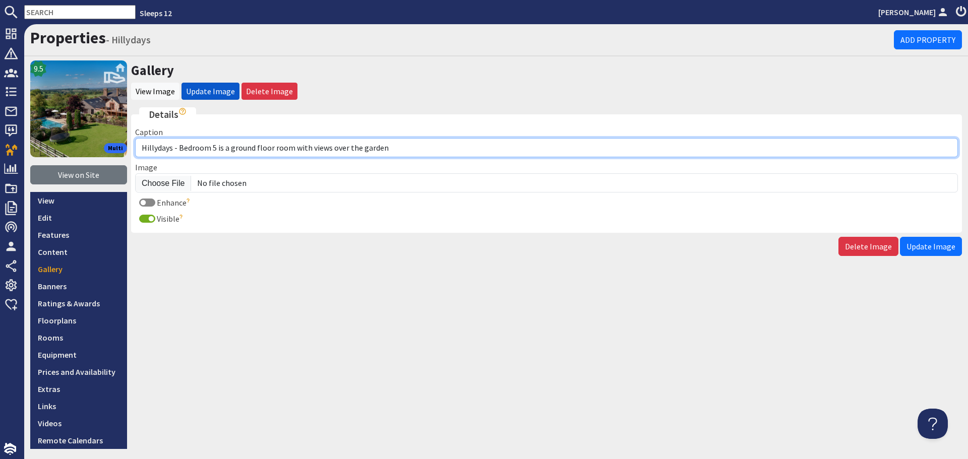
drag, startPoint x: 399, startPoint y: 147, endPoint x: 308, endPoint y: 151, distance: 91.9
click at [308, 151] on input "Hillydays - Bedroom 5 is a ground floor room with views over the garden" at bounding box center [546, 147] width 823 height 19
click at [352, 148] on input "Hillydays - Bedroom 5 is a ground floor room with super kign ro twin beds" at bounding box center [546, 147] width 823 height 19
click at [310, 148] on input "Hillydays - Bedroom 5 is a ground floor room with super king or twin beds" at bounding box center [546, 147] width 823 height 19
type input "Hillydays - Bedroom 5 is a ground floor room with a choice of a super king or t…"
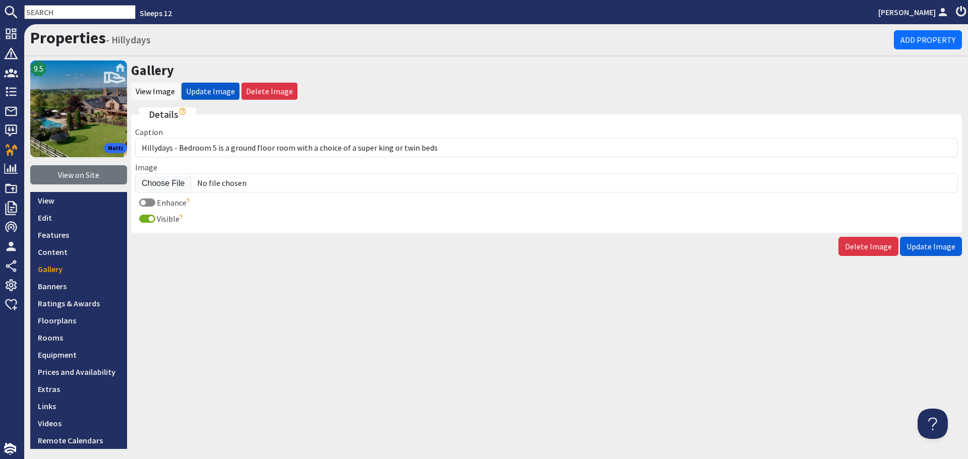
click at [940, 240] on button "Update Image" at bounding box center [931, 246] width 62 height 19
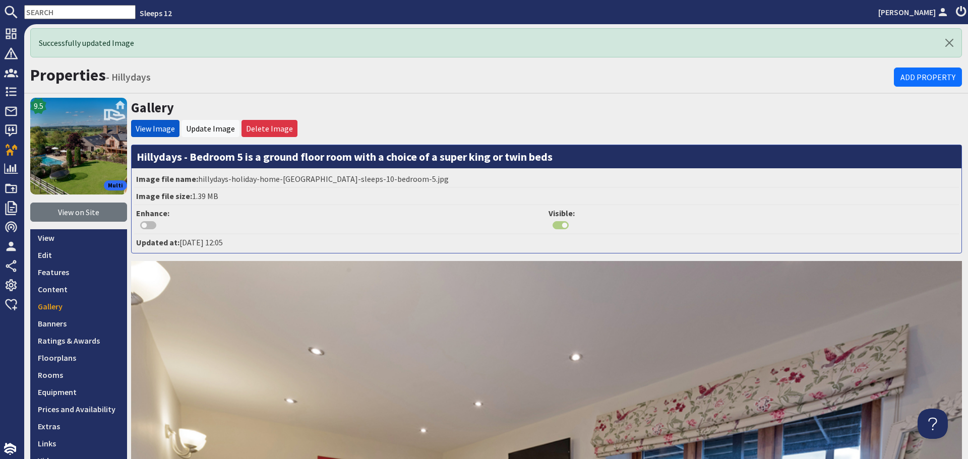
drag, startPoint x: 93, startPoint y: 306, endPoint x: 135, endPoint y: 252, distance: 67.9
click at [93, 305] on link "Gallery" at bounding box center [78, 306] width 97 height 17
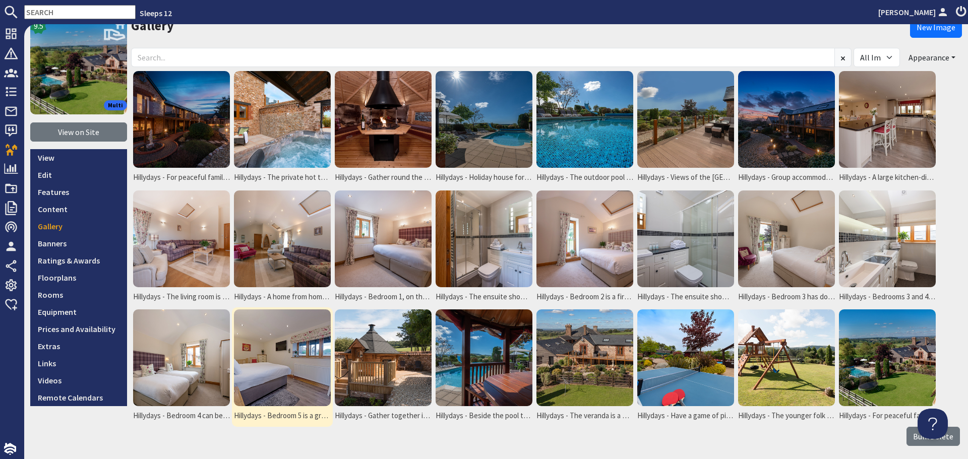
scroll to position [85, 0]
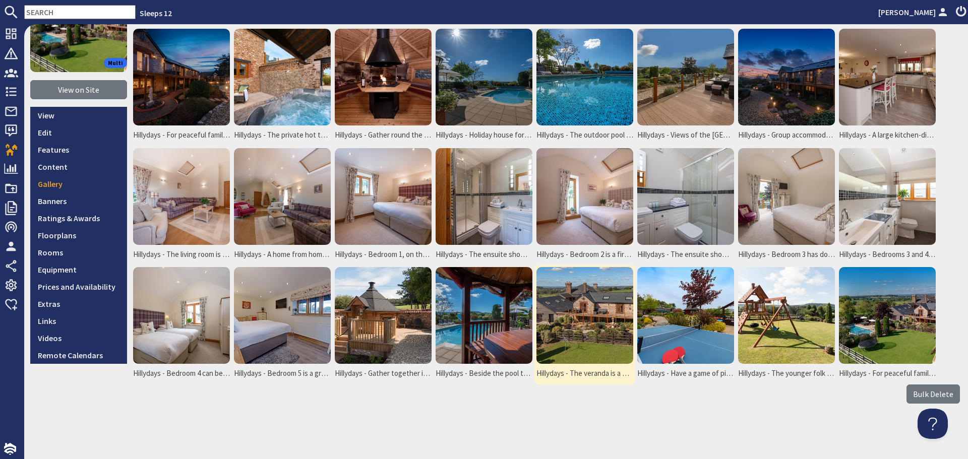
click at [609, 322] on img at bounding box center [585, 315] width 97 height 97
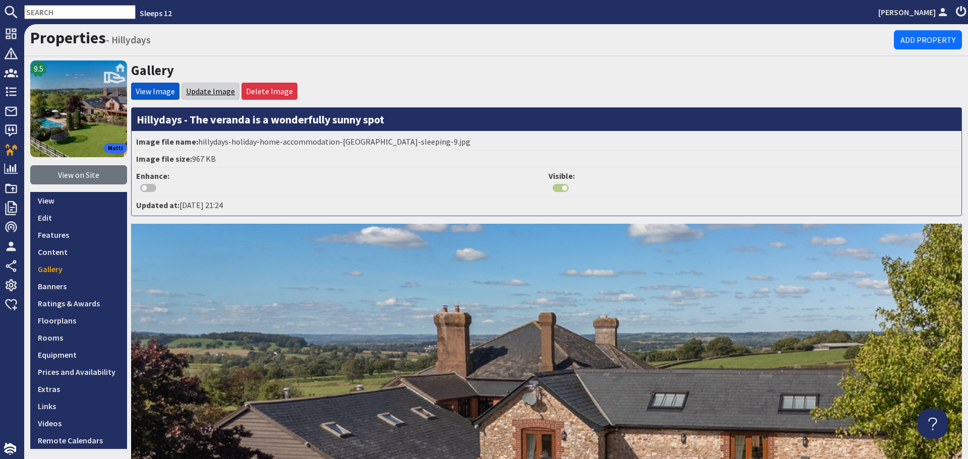
click at [208, 89] on link "Update Image" at bounding box center [210, 91] width 49 height 10
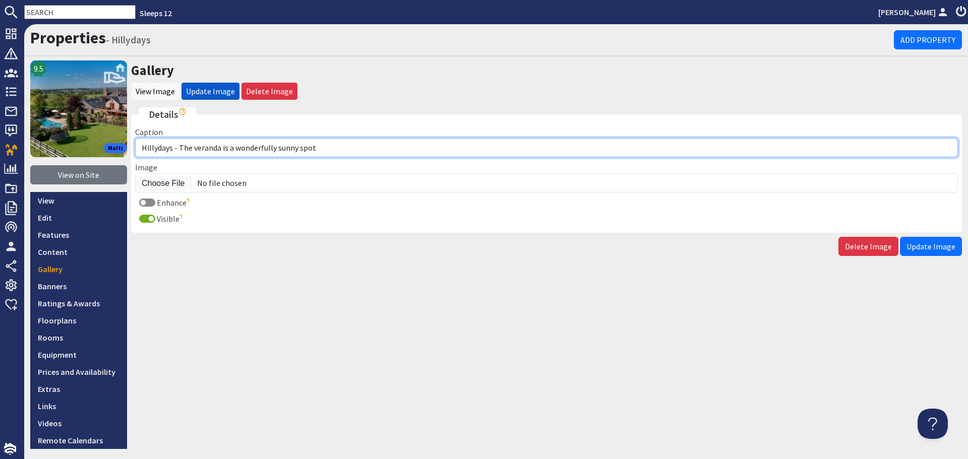
drag, startPoint x: 321, startPoint y: 150, endPoint x: 180, endPoint y: 150, distance: 141.2
click at [180, 150] on input "Hillydays - The veranda is a wonderfully sunny spot" at bounding box center [546, 147] width 823 height 19
type input "Hillydays - All around is the beautiful [GEOGRAPHIC_DATA] countryside"
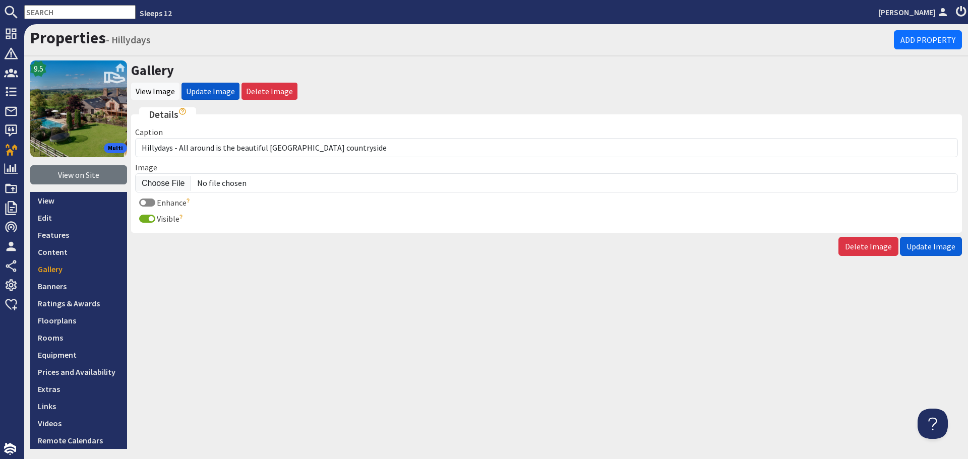
click at [927, 247] on span "Update Image" at bounding box center [931, 247] width 49 height 10
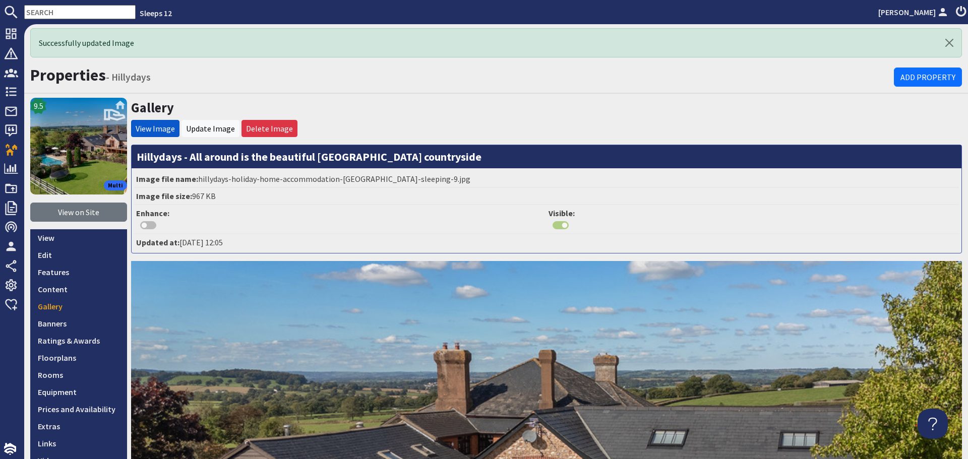
scroll to position [50, 0]
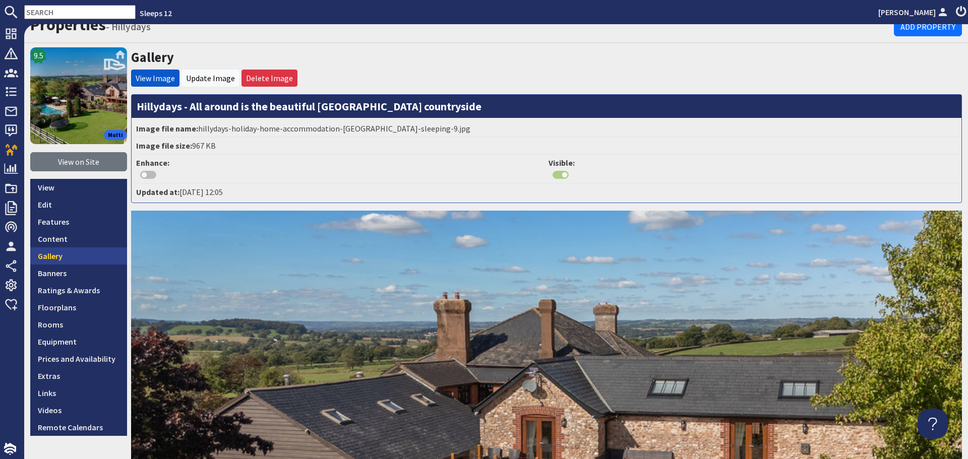
click at [43, 254] on link "Gallery" at bounding box center [78, 256] width 97 height 17
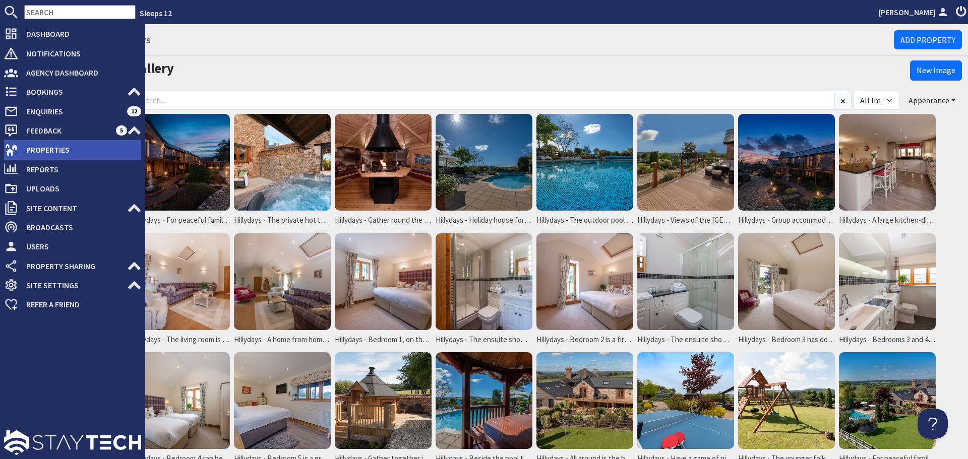
click at [21, 152] on span "Properties" at bounding box center [79, 150] width 123 height 16
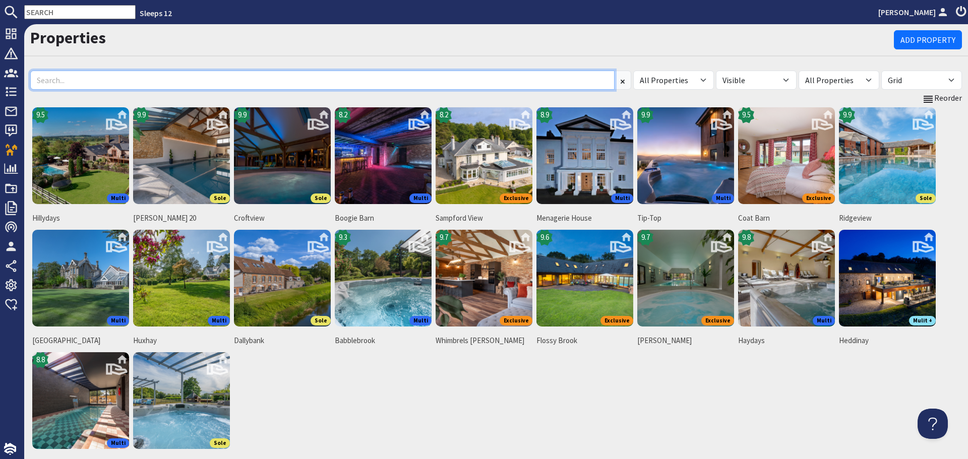
click at [177, 82] on input at bounding box center [322, 80] width 585 height 19
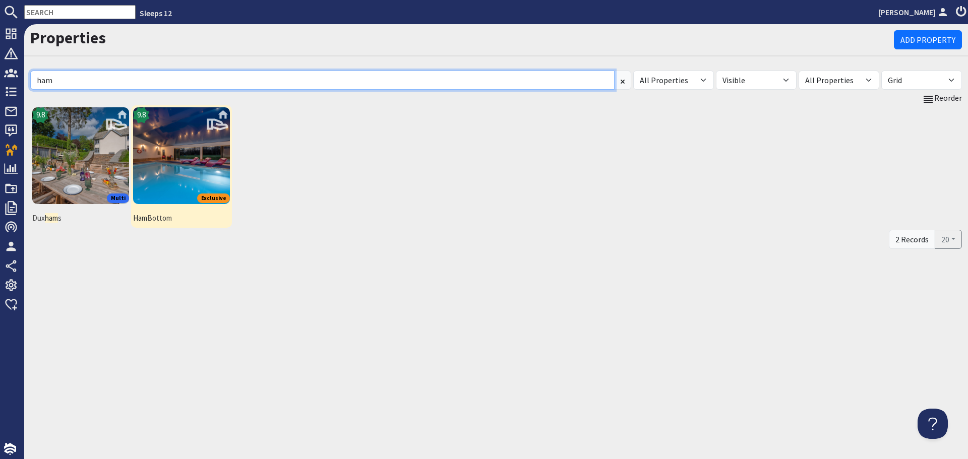
type input "ham"
click at [177, 166] on img at bounding box center [181, 155] width 97 height 97
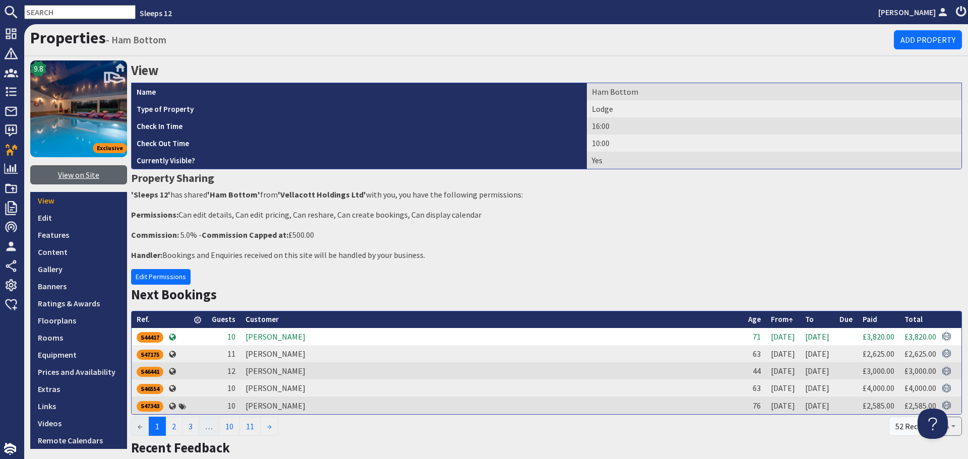
click at [95, 180] on link "View on Site" at bounding box center [78, 174] width 97 height 19
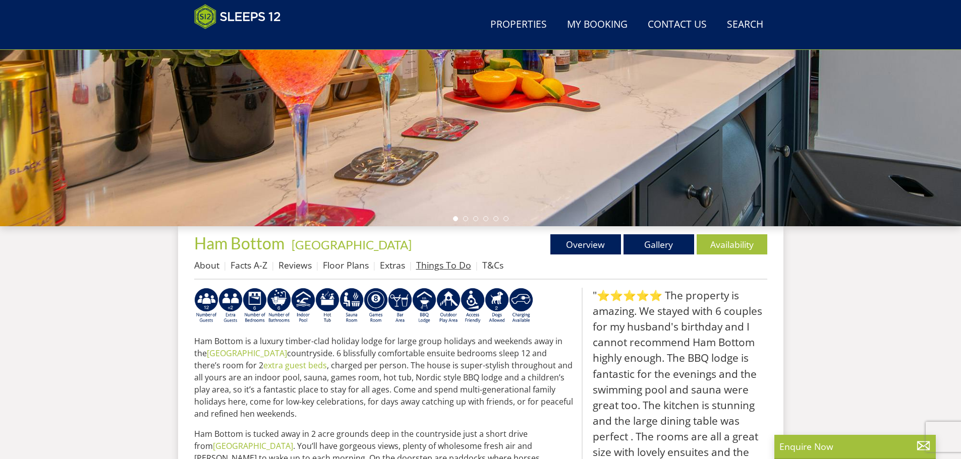
click at [426, 266] on link "Things To Do" at bounding box center [443, 265] width 55 height 12
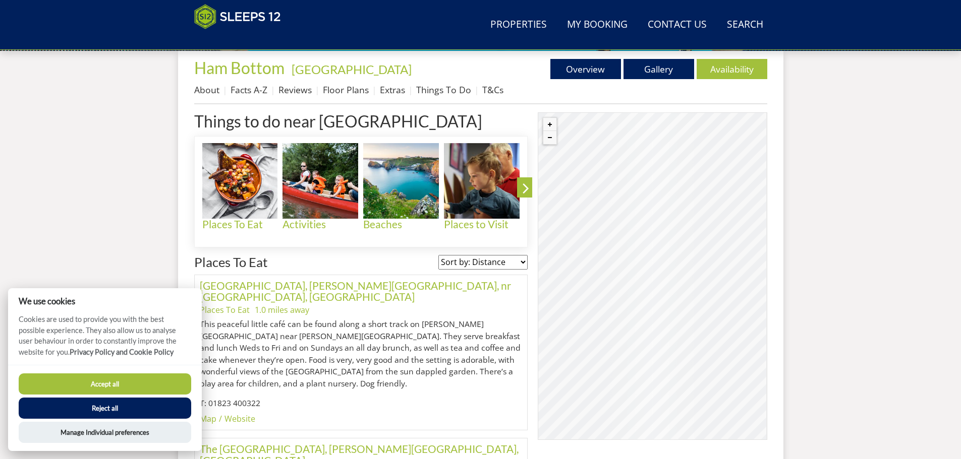
scroll to position [384, 0]
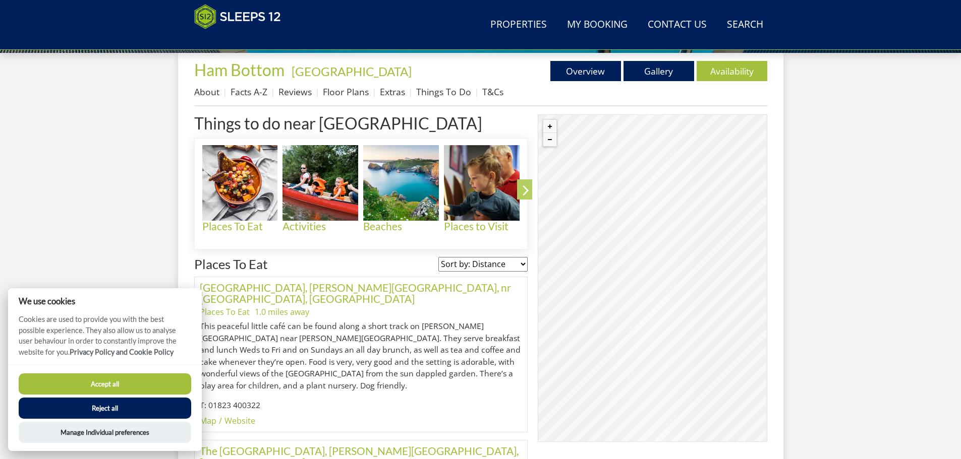
click at [519, 190] on icon at bounding box center [526, 193] width 18 height 24
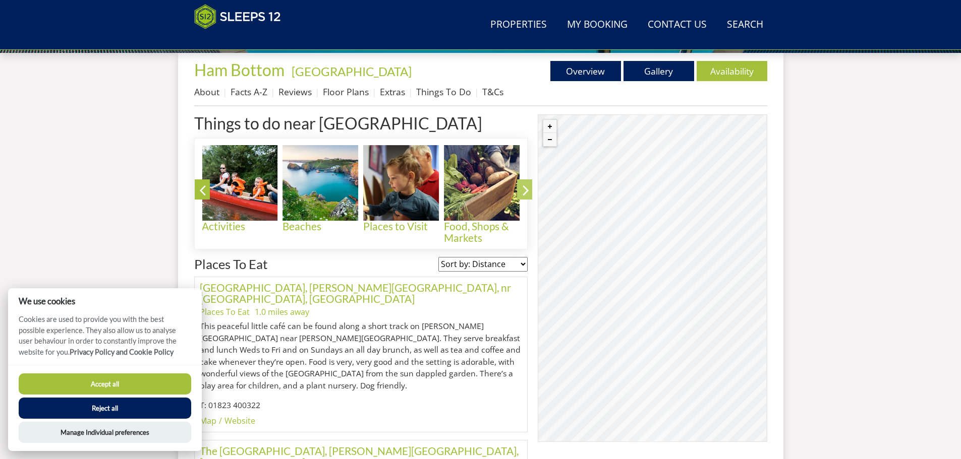
click at [519, 190] on icon at bounding box center [526, 193] width 18 height 24
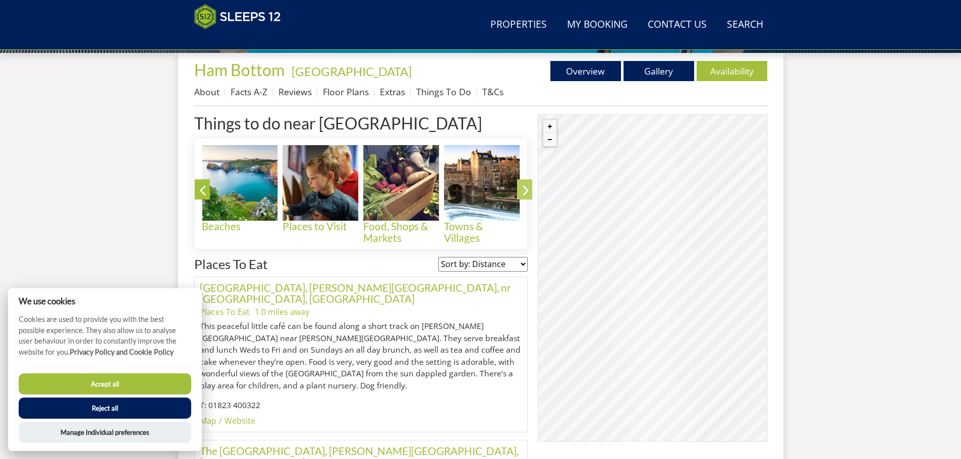
click at [519, 190] on icon at bounding box center [526, 193] width 18 height 24
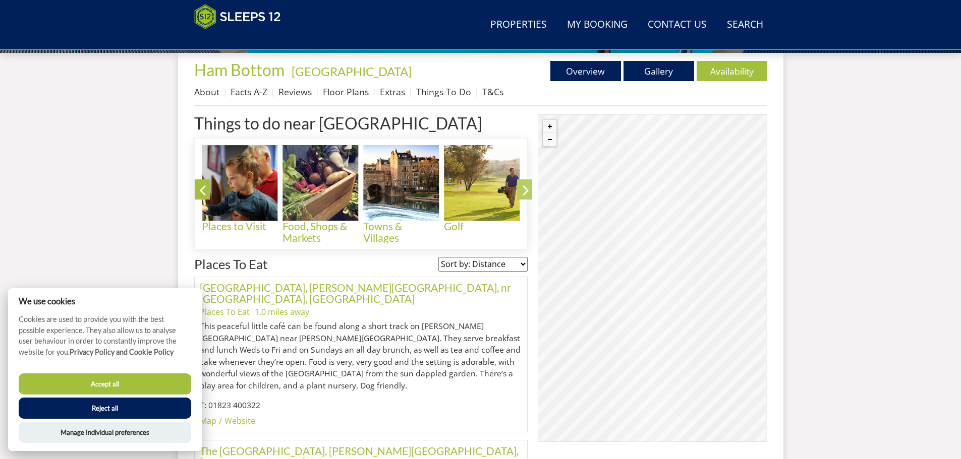
click at [519, 190] on icon at bounding box center [526, 193] width 18 height 24
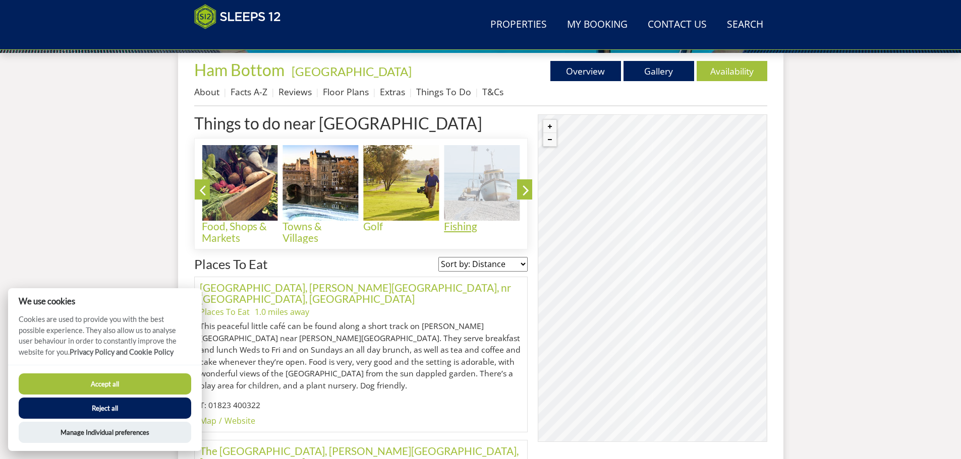
click at [449, 229] on h4 "Fishing" at bounding box center [482, 227] width 76 height 12
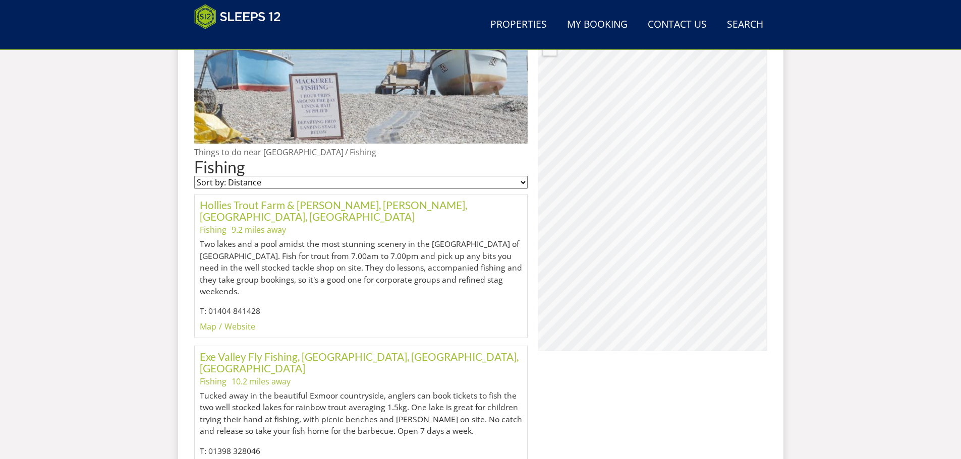
scroll to position [473, 0]
